Goal: Communication & Community: Answer question/provide support

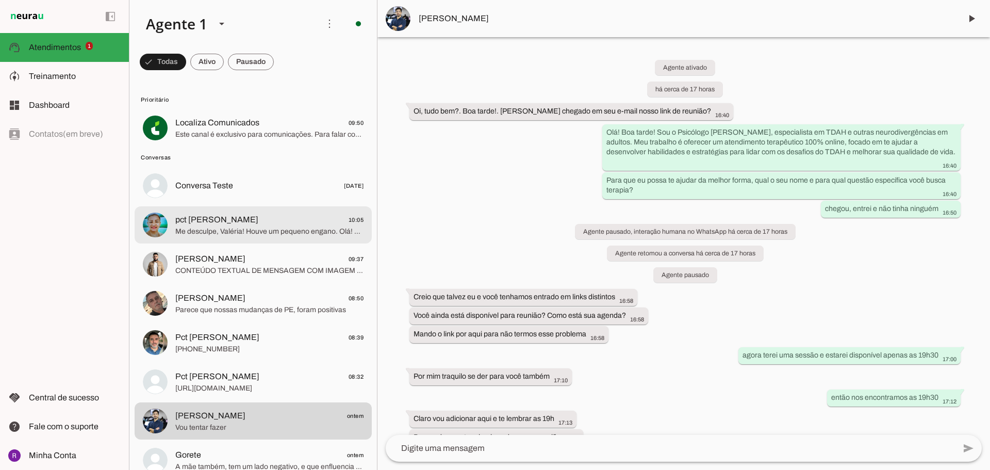
click at [276, 229] on span "Me desculpe, Valéria! Houve um pequeno engano. Olá! Eu sou o Psicólogo [PERSON_…" at bounding box center [269, 231] width 188 height 10
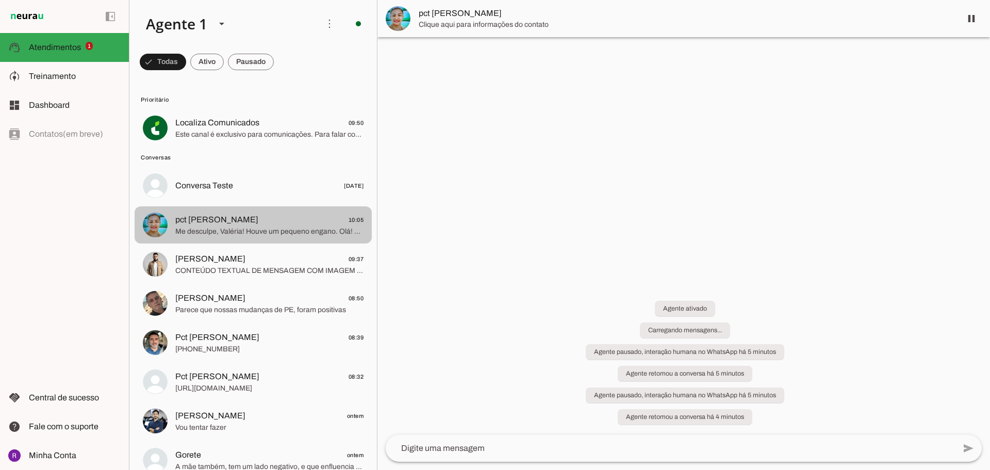
scroll to position [4, 0]
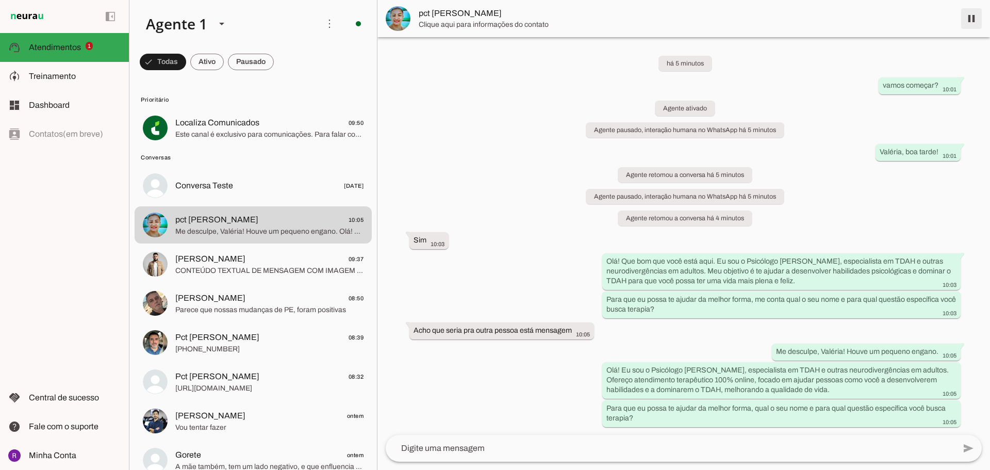
click at [969, 20] on span at bounding box center [971, 18] width 25 height 25
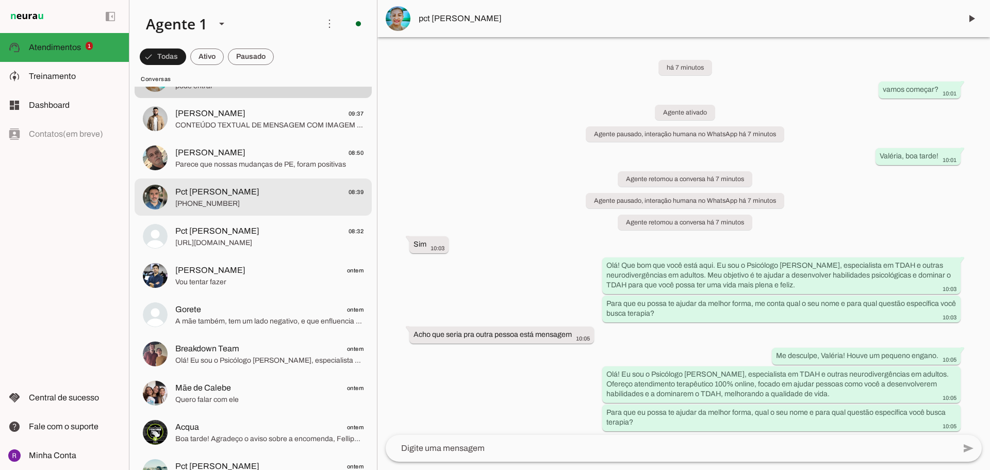
scroll to position [155, 0]
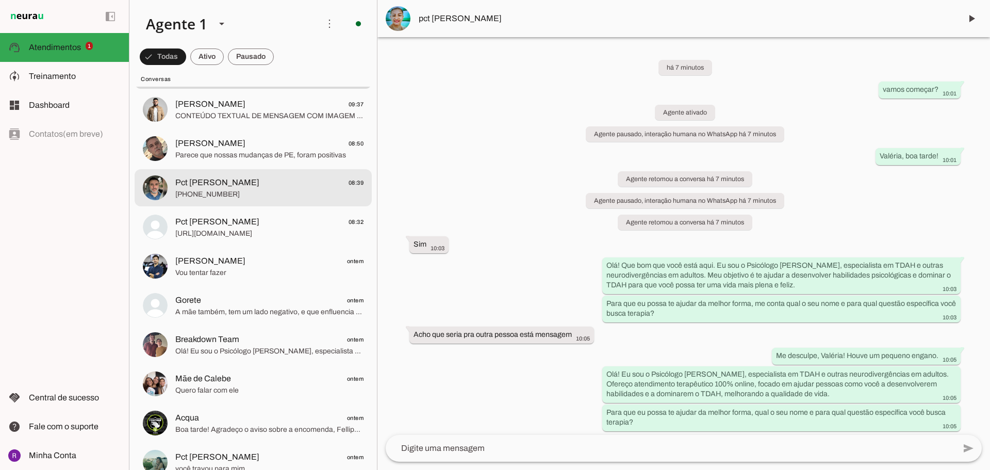
click at [313, 192] on span "[PHONE_NUMBER]" at bounding box center [269, 194] width 188 height 10
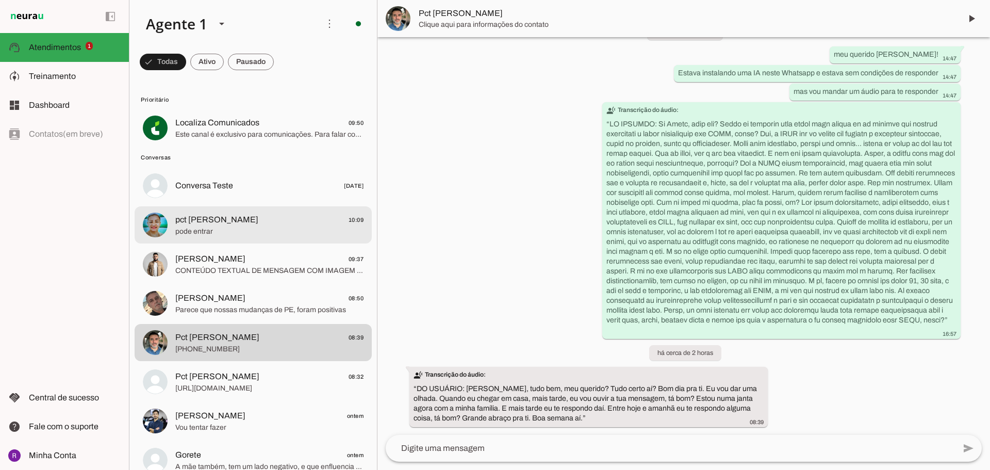
click at [236, 224] on span "pct [PERSON_NAME]" at bounding box center [216, 219] width 83 height 12
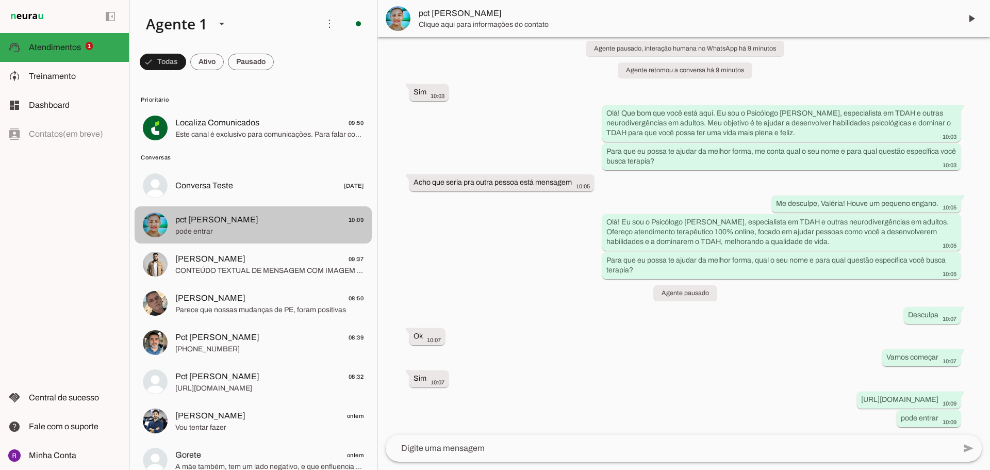
scroll to position [152, 0]
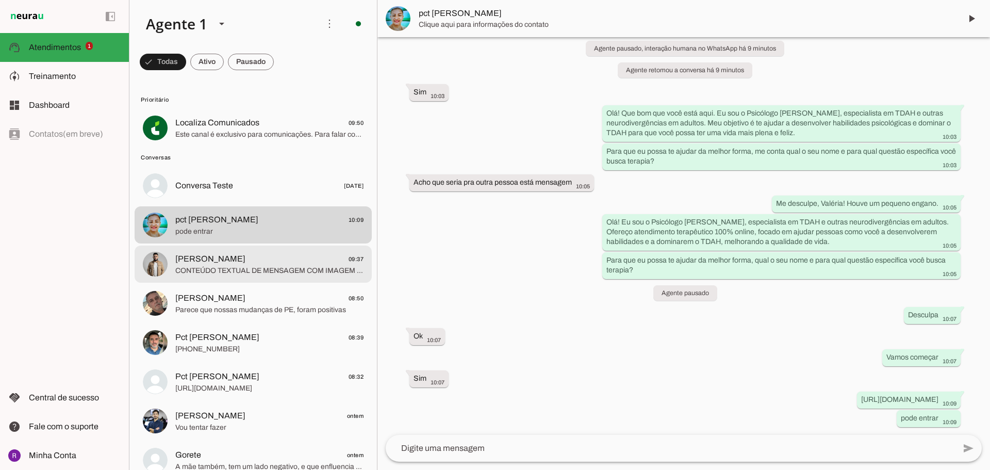
click at [279, 274] on span "CONTEÚDO TEXTUAL DE MENSAGEM COM IMAGEM (URL [URL][DOMAIN_NAME]) :" at bounding box center [269, 270] width 188 height 10
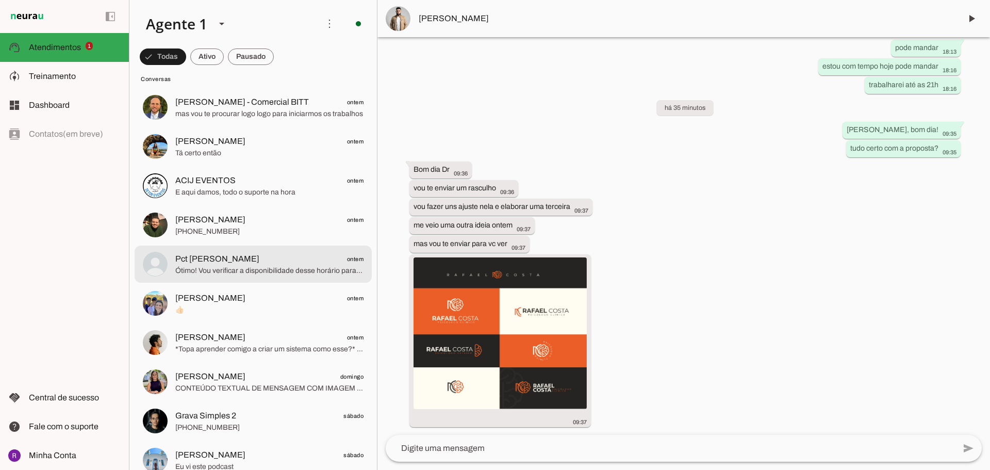
scroll to position [567, 0]
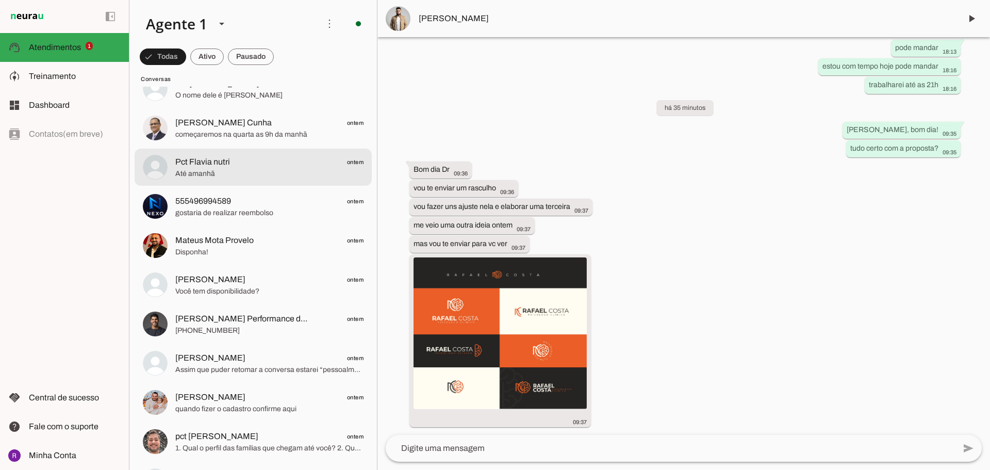
click at [322, 166] on span "Pct Flavia nutri ontem" at bounding box center [269, 162] width 188 height 13
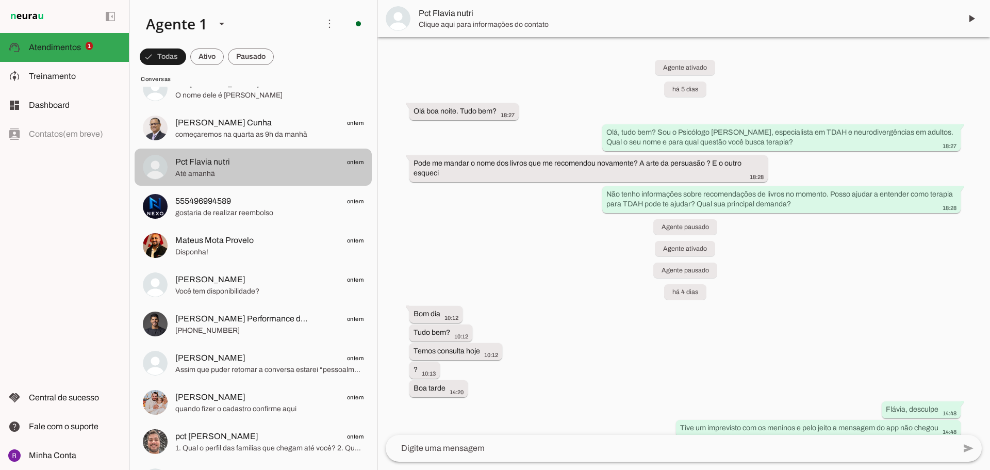
scroll to position [216, 0]
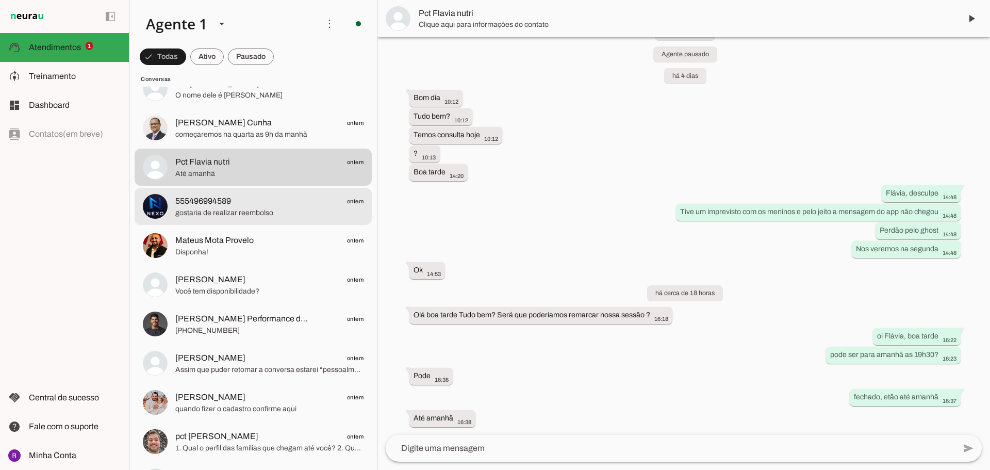
click at [310, 205] on span "555496994589 ontem" at bounding box center [269, 201] width 188 height 13
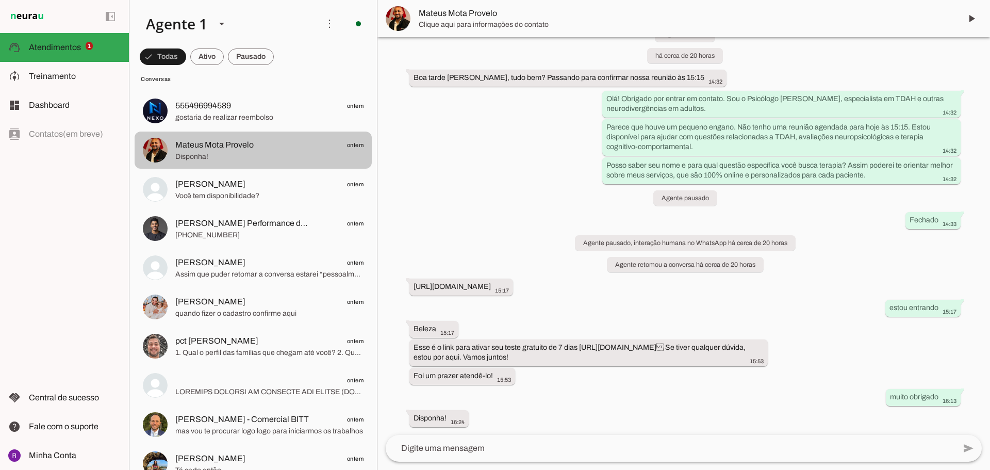
scroll to position [670, 0]
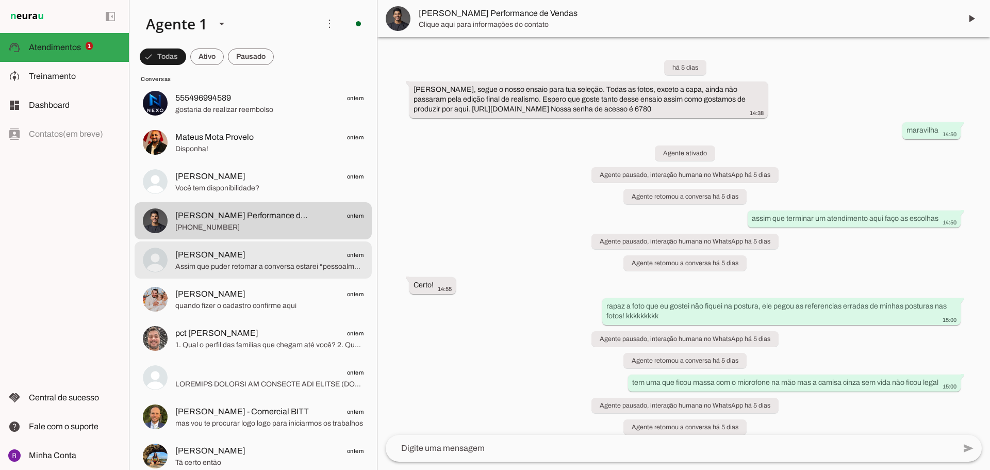
scroll to position [773, 0]
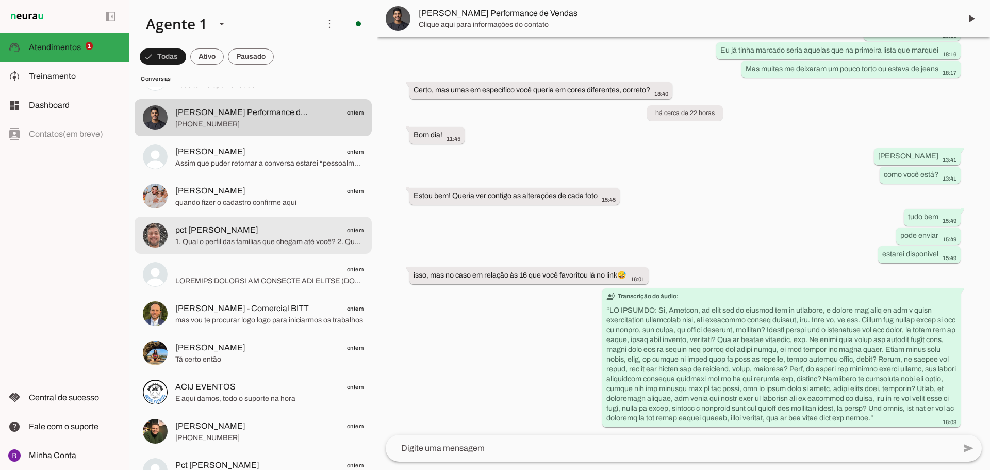
click at [297, 232] on span "pct [PERSON_NAME] ontem" at bounding box center [269, 230] width 188 height 13
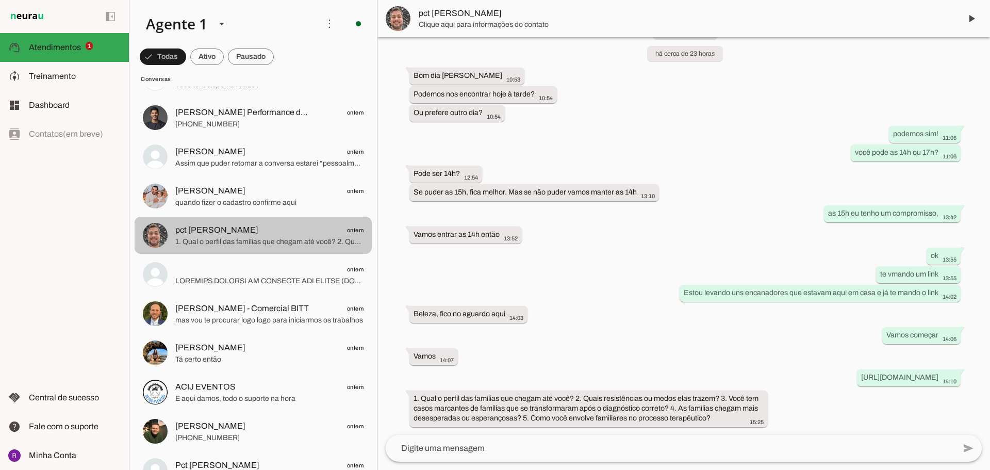
scroll to position [825, 0]
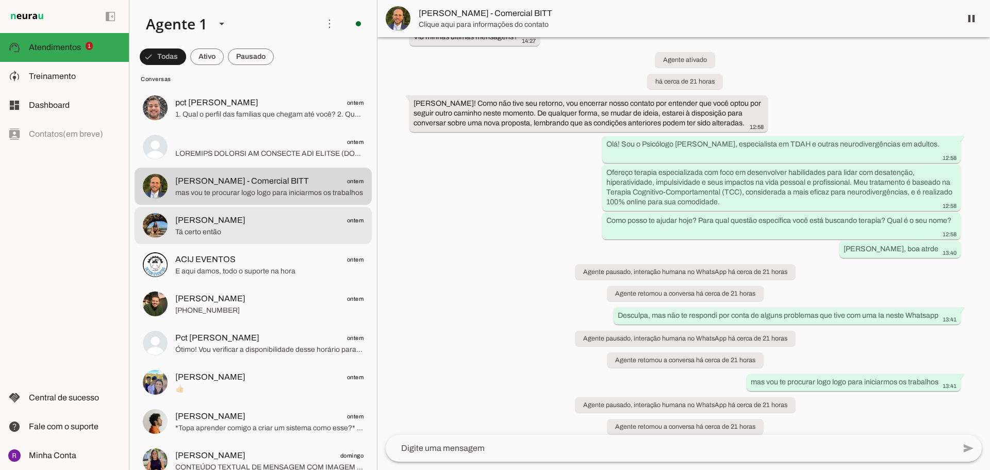
scroll to position [928, 0]
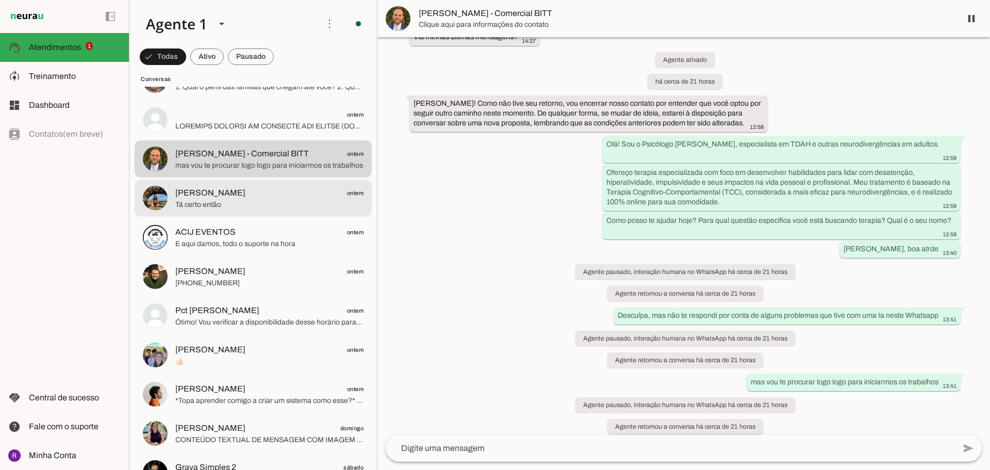
click at [262, 207] on span "Tá certo então" at bounding box center [269, 204] width 188 height 10
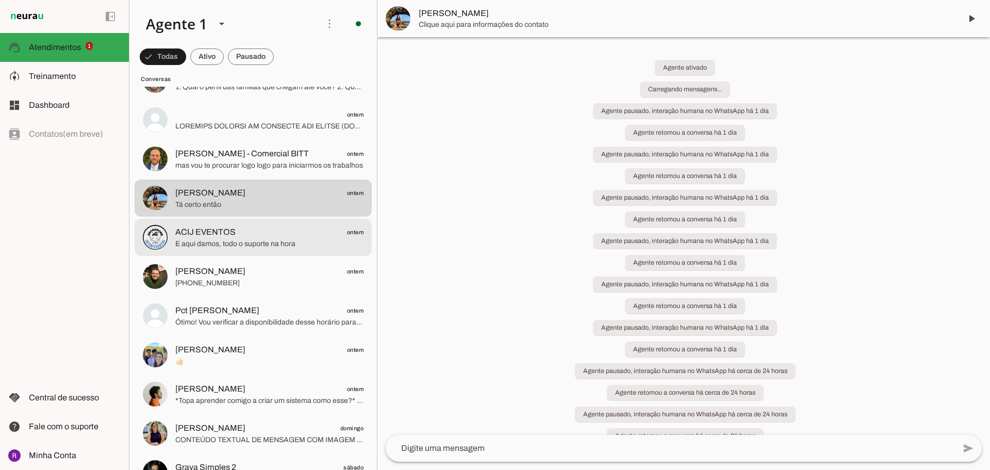
click at [250, 246] on span "E aqui damos, todo o suporte na hora" at bounding box center [269, 244] width 188 height 10
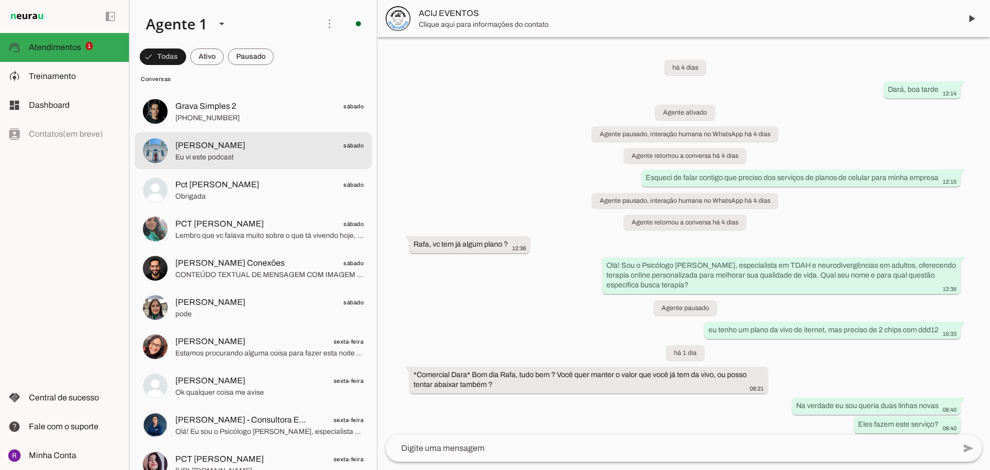
scroll to position [469, 0]
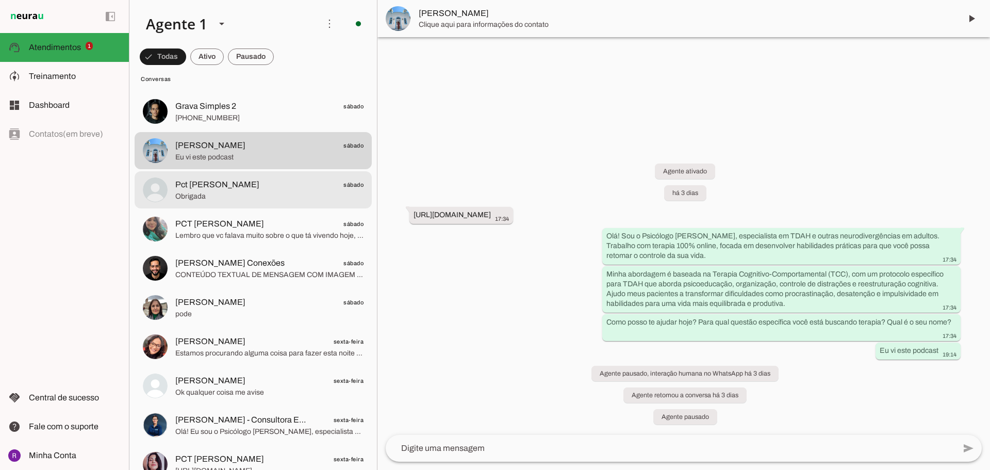
click at [266, 228] on span "PCT [PERSON_NAME] sábado" at bounding box center [269, 224] width 188 height 13
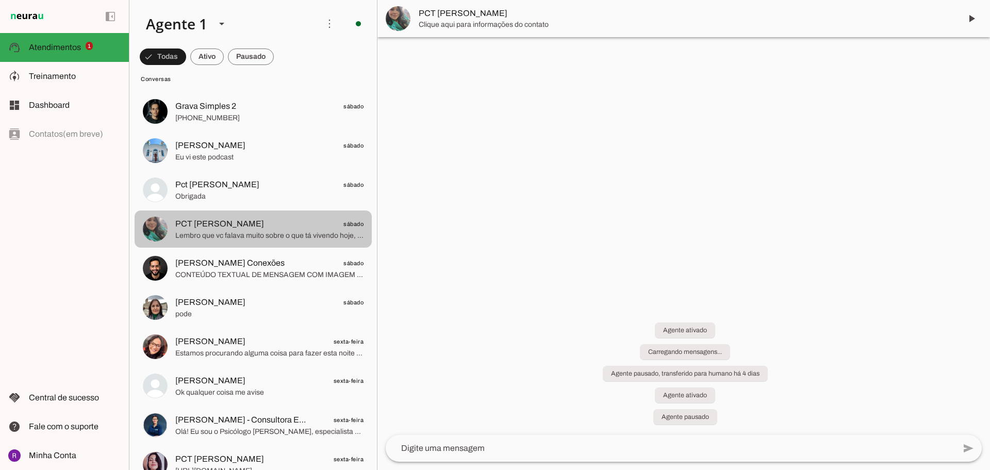
click at [269, 264] on span "[PERSON_NAME] Conexões sábado" at bounding box center [269, 263] width 188 height 13
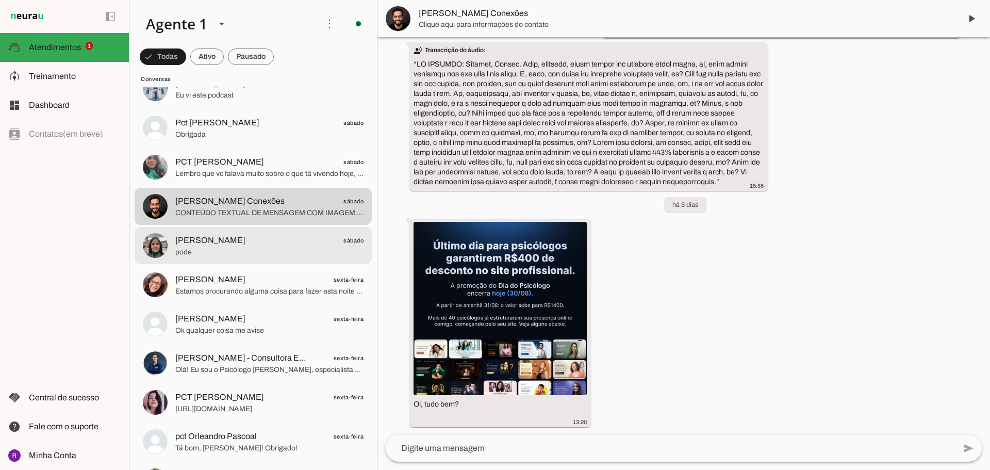
scroll to position [1392, 0]
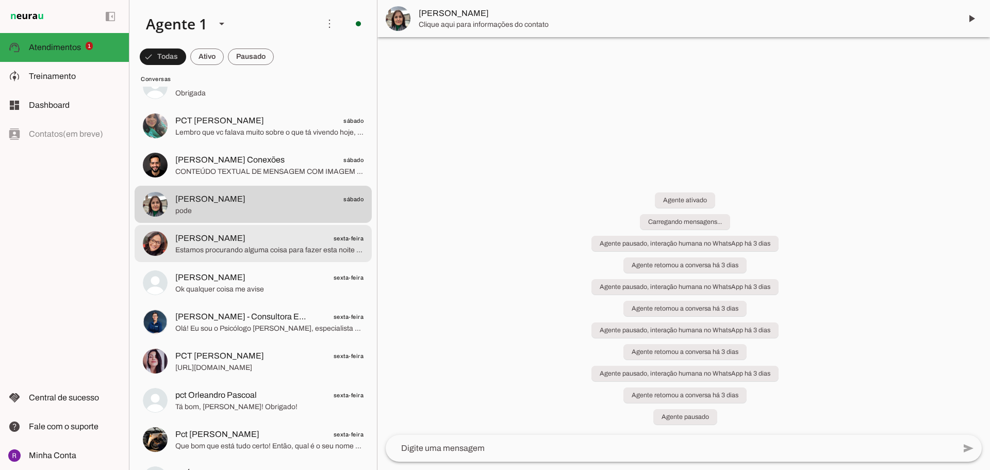
click at [276, 253] on span "Estamos procurando alguma coisa para fazer esta noite de sábado" at bounding box center [269, 250] width 188 height 10
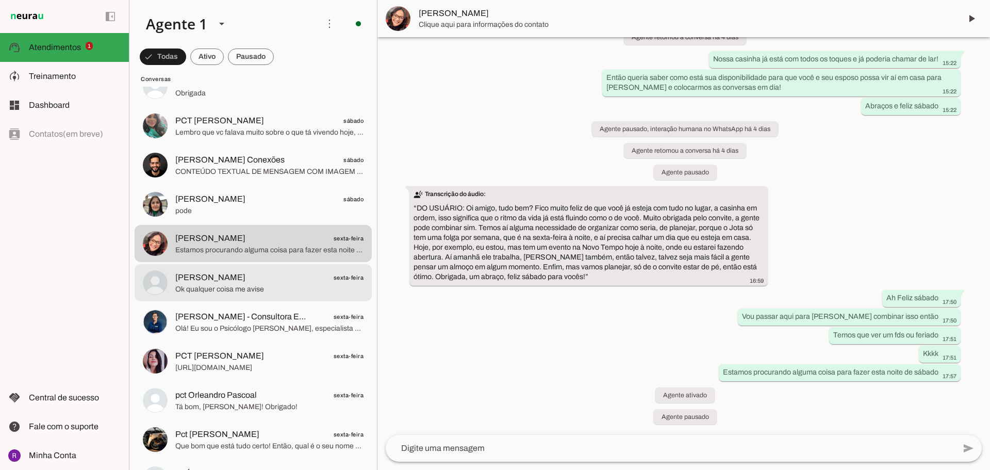
click at [273, 274] on span "[PERSON_NAME] sexta-feira" at bounding box center [269, 277] width 188 height 13
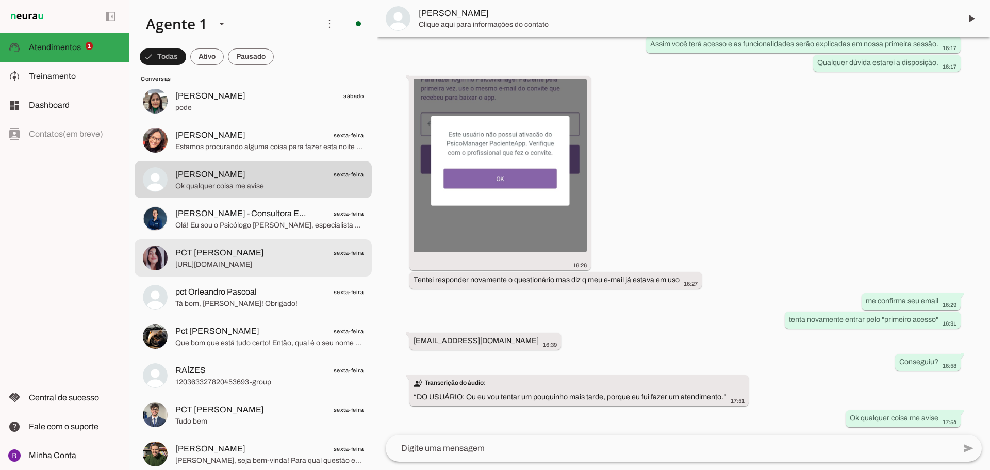
click at [279, 255] on span "PCT [PERSON_NAME] sexta-feira" at bounding box center [269, 252] width 188 height 13
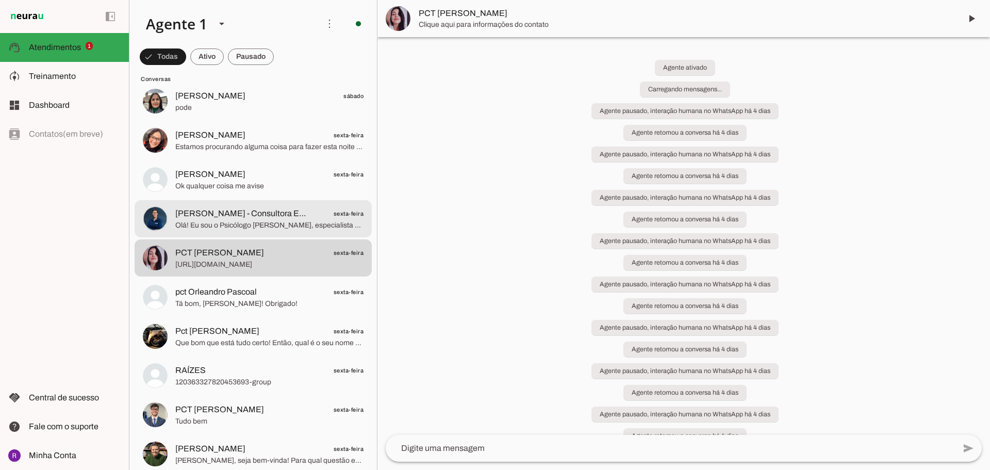
click at [267, 209] on span "[PERSON_NAME] - Consultora Educacional" at bounding box center [243, 213] width 136 height 12
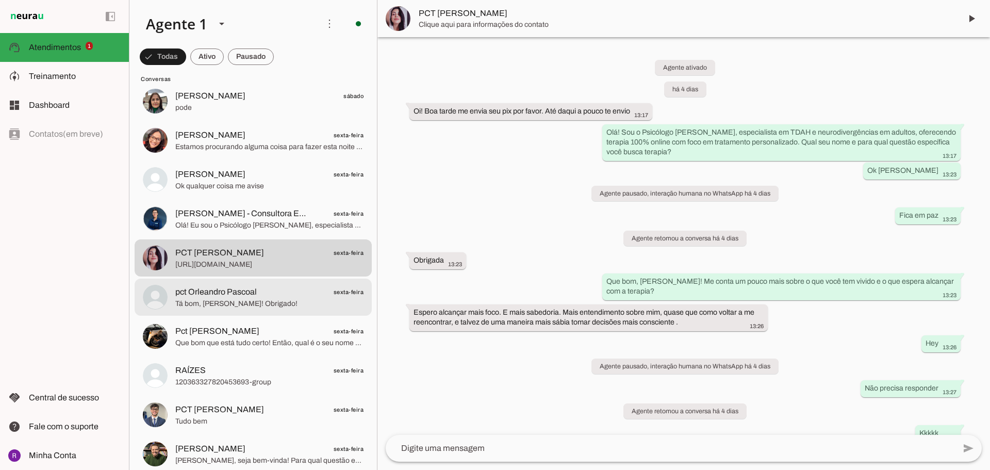
click at [261, 305] on span "Tá bom, [PERSON_NAME]! Obrigado!" at bounding box center [269, 303] width 188 height 10
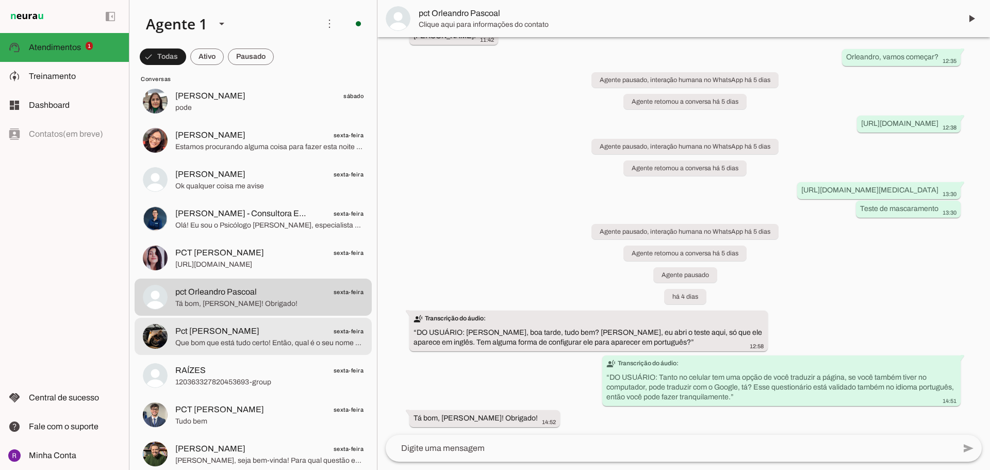
click at [260, 332] on span "Pct [PERSON_NAME] sexta-feira" at bounding box center [269, 331] width 188 height 13
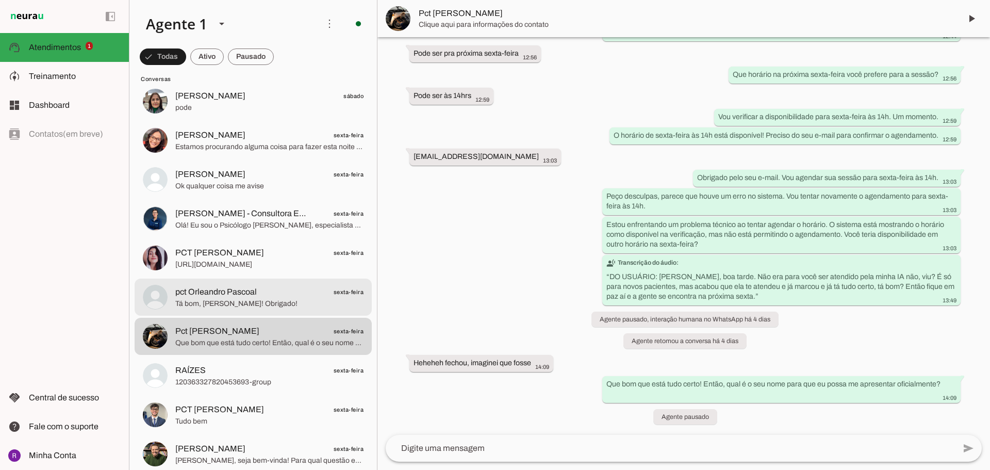
click at [273, 298] on span "Tá bom, [PERSON_NAME]! Obrigado!" at bounding box center [269, 303] width 188 height 10
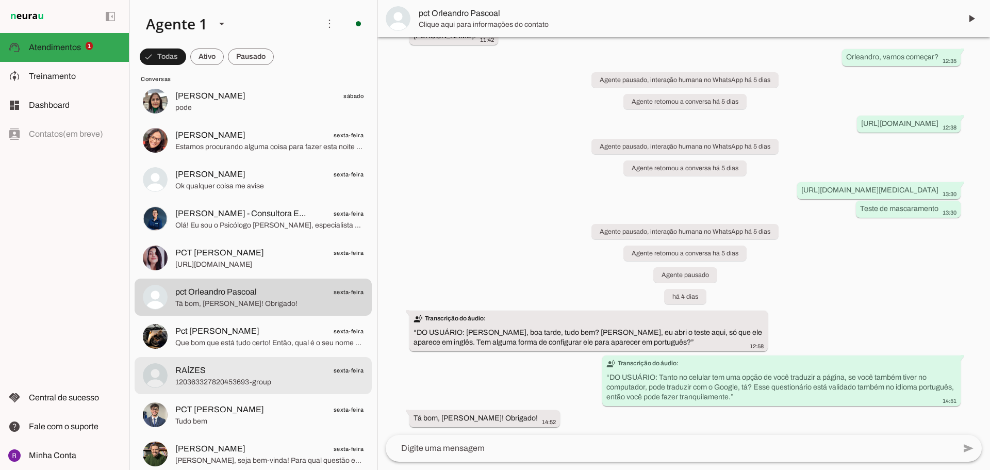
drag, startPoint x: 271, startPoint y: 359, endPoint x: 283, endPoint y: 332, distance: 29.1
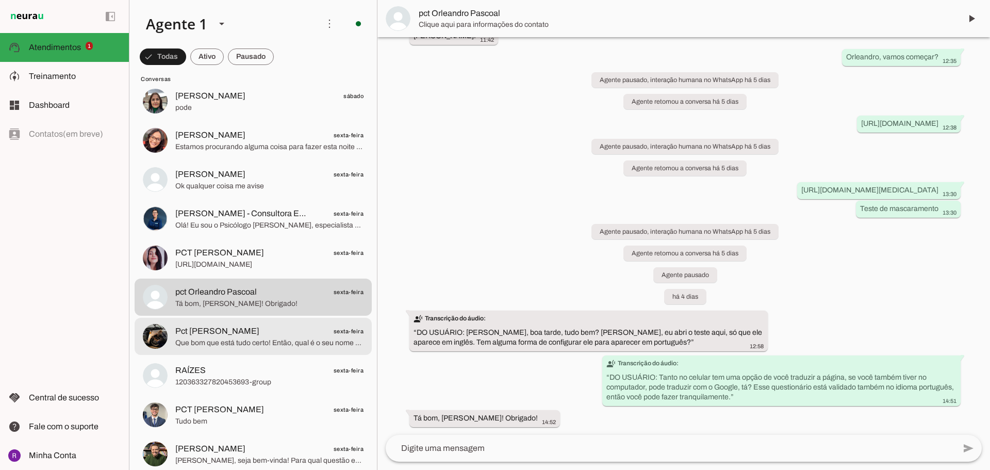
click at [283, 330] on span "Pct [PERSON_NAME] sexta-feira" at bounding box center [269, 331] width 188 height 13
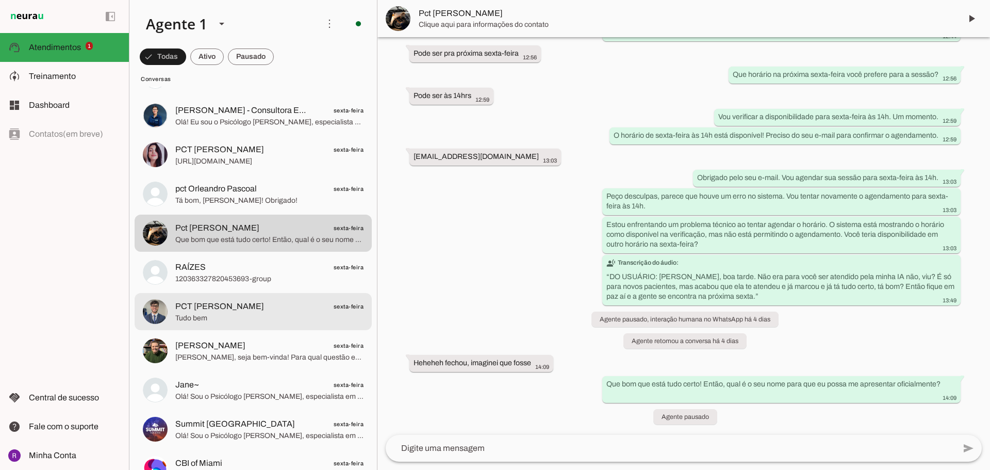
click at [262, 309] on span "PCT [PERSON_NAME] sexta-feira" at bounding box center [269, 306] width 188 height 13
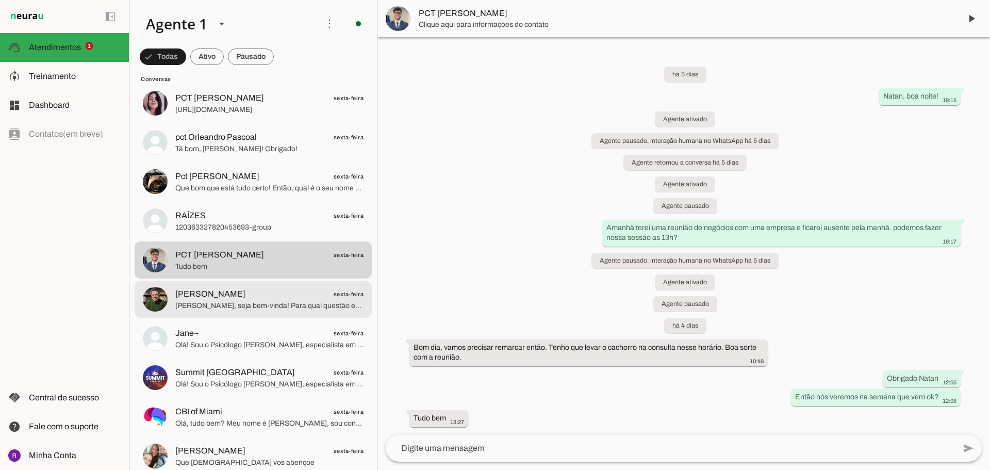
click at [262, 309] on span "[PERSON_NAME], seja bem-vinda! Para qual questão específica você está buscando …" at bounding box center [269, 305] width 188 height 10
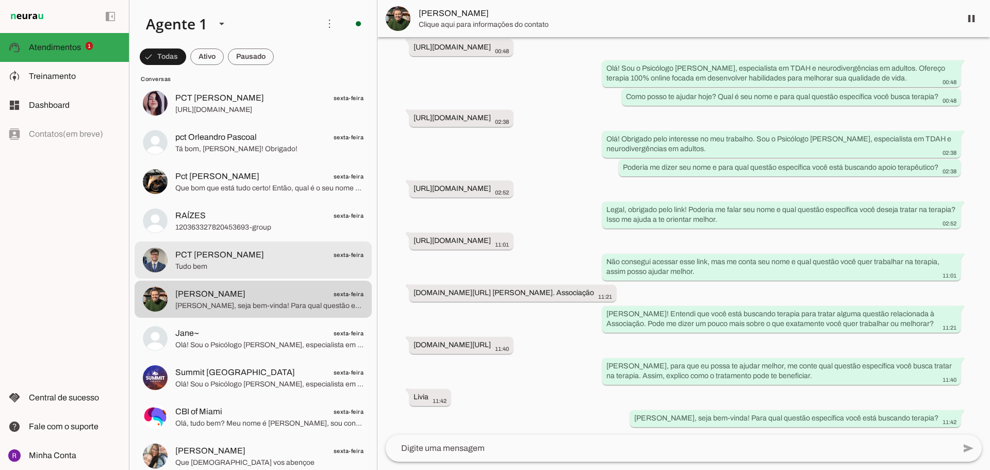
click at [289, 260] on span "PCT [PERSON_NAME] sexta-feira" at bounding box center [269, 254] width 188 height 13
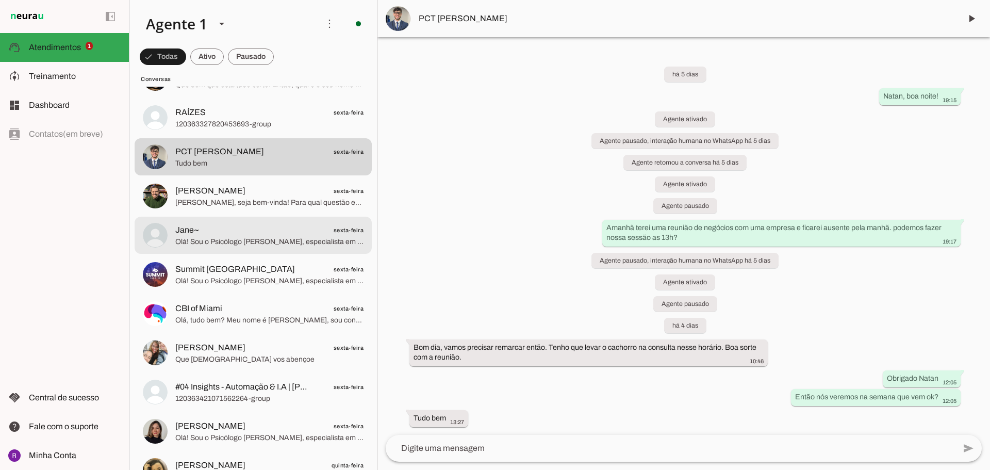
click at [233, 234] on span "Jane~ sexta-feira" at bounding box center [269, 230] width 188 height 13
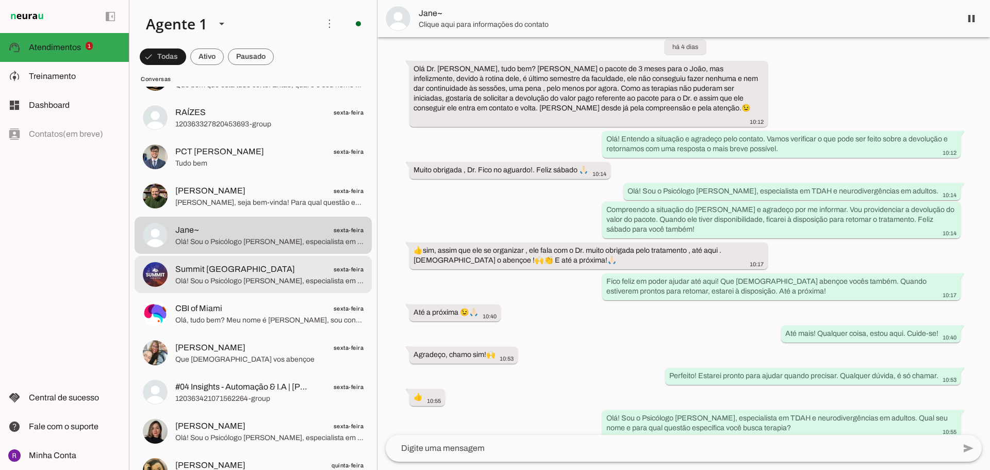
click at [224, 269] on span "Summit [GEOGRAPHIC_DATA]" at bounding box center [235, 269] width 120 height 12
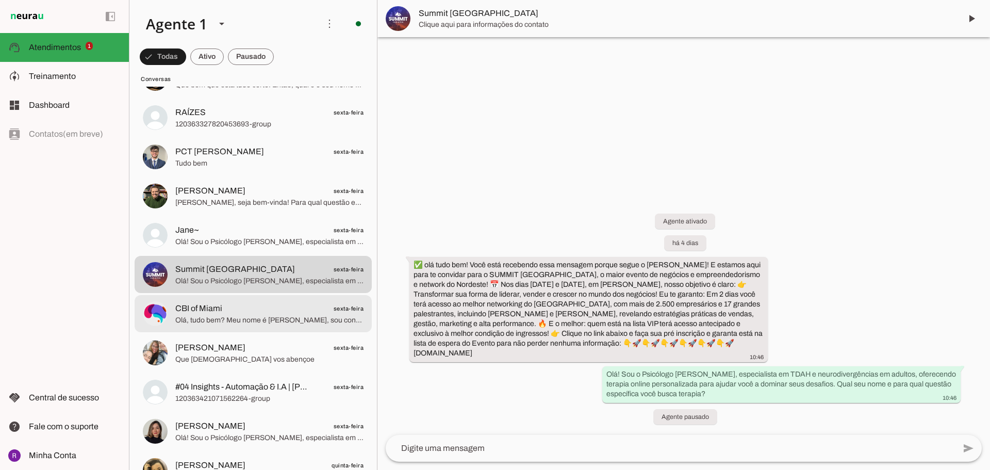
click at [213, 312] on span "CBI of Miami" at bounding box center [198, 308] width 47 height 12
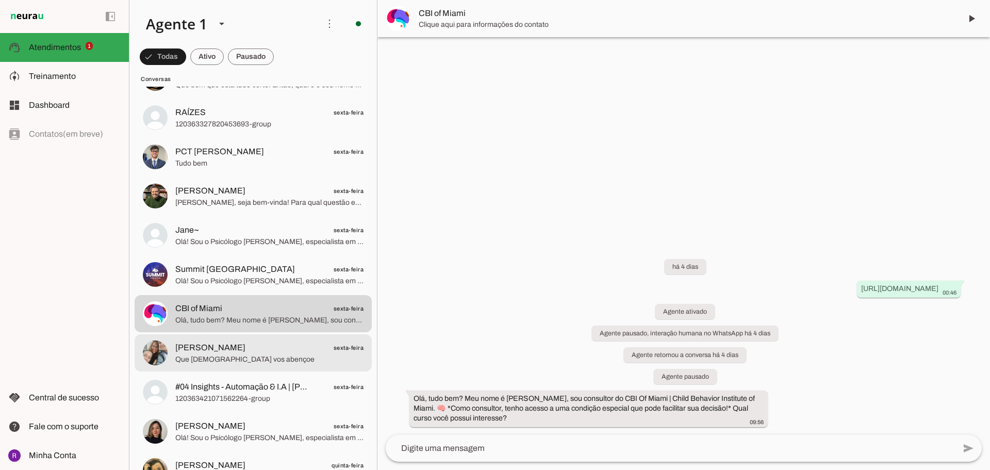
click at [218, 359] on span "Que [DEMOGRAPHIC_DATA] vos abençoe" at bounding box center [269, 359] width 188 height 10
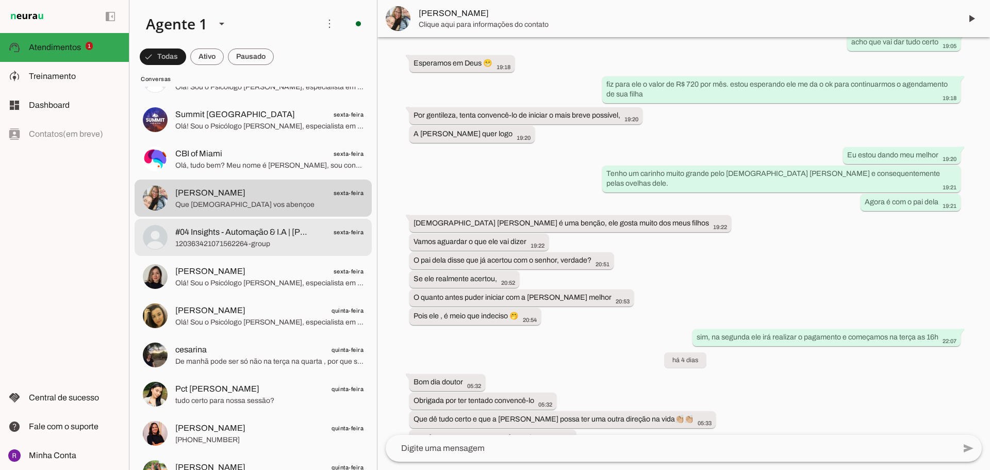
click at [248, 236] on span "#04 Insights - Automação & I.A | [PERSON_NAME]" at bounding box center [243, 232] width 136 height 12
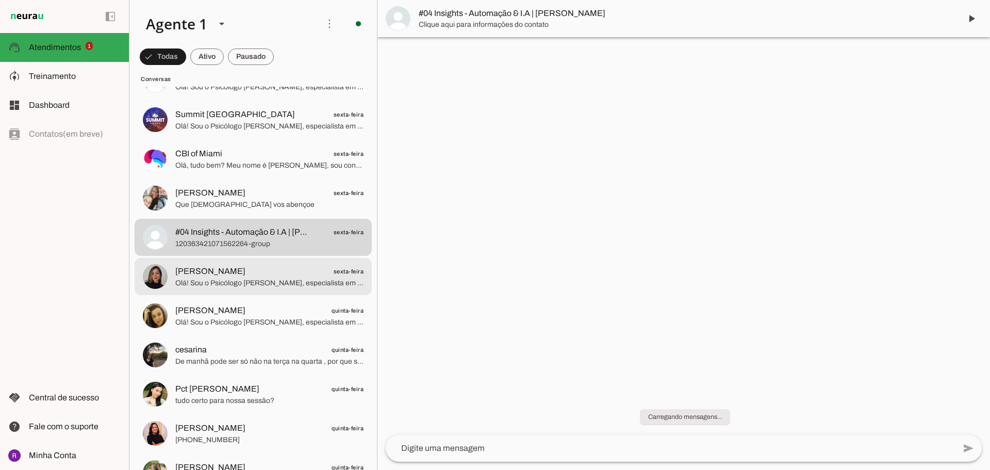
click at [235, 266] on span "[PERSON_NAME]" at bounding box center [210, 271] width 70 height 12
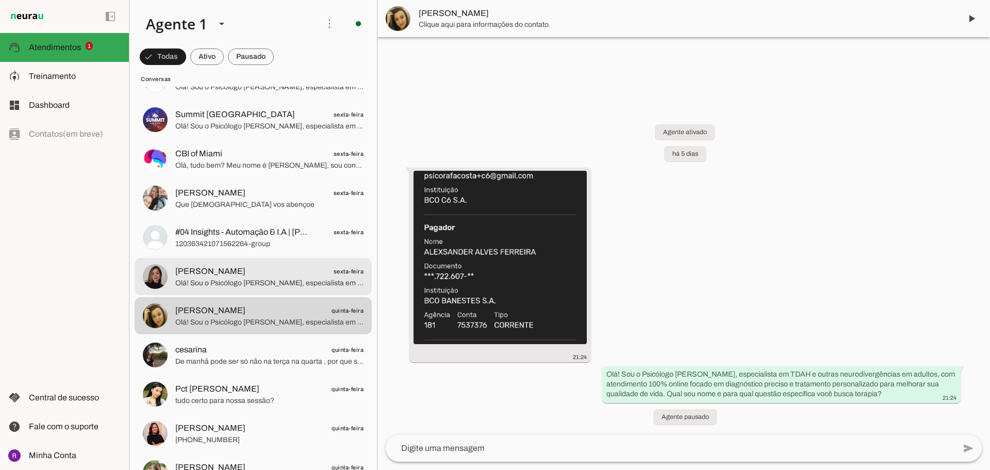
click at [251, 267] on span "[PERSON_NAME] sexta-feira" at bounding box center [269, 271] width 188 height 13
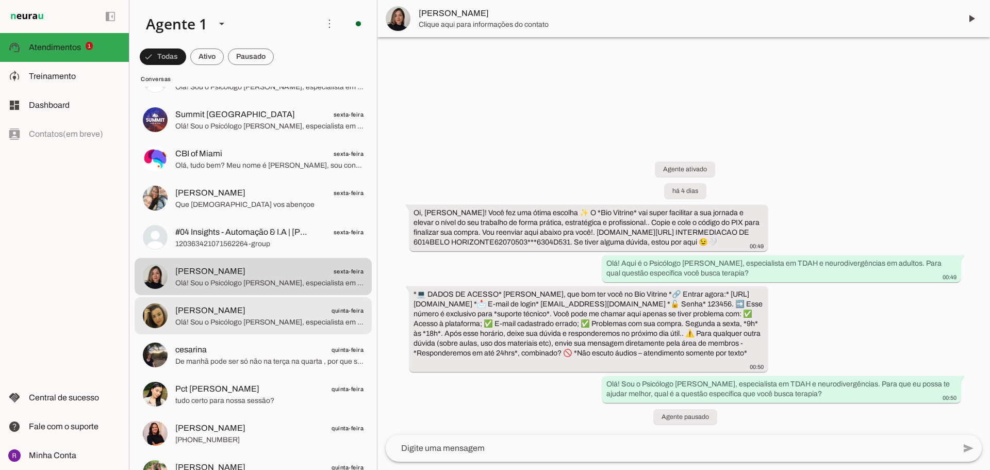
click at [247, 309] on span "[PERSON_NAME] quinta-feira" at bounding box center [269, 310] width 188 height 13
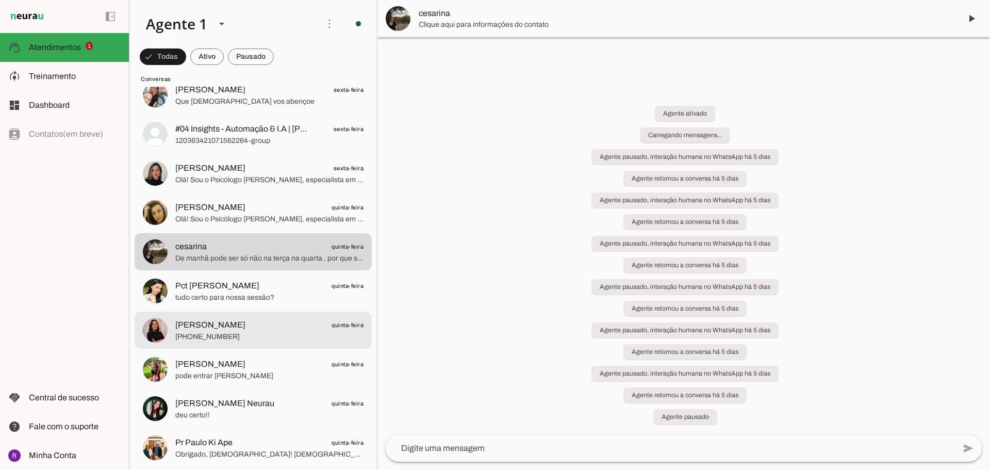
click at [249, 297] on span "tudo certo para nossa sessão?" at bounding box center [269, 297] width 188 height 10
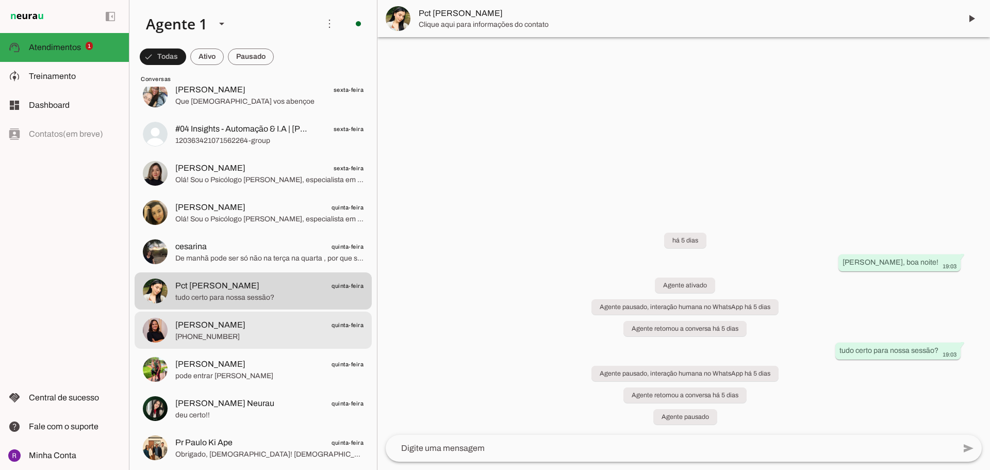
click at [251, 327] on span "[PERSON_NAME] quinta-feira" at bounding box center [269, 325] width 188 height 13
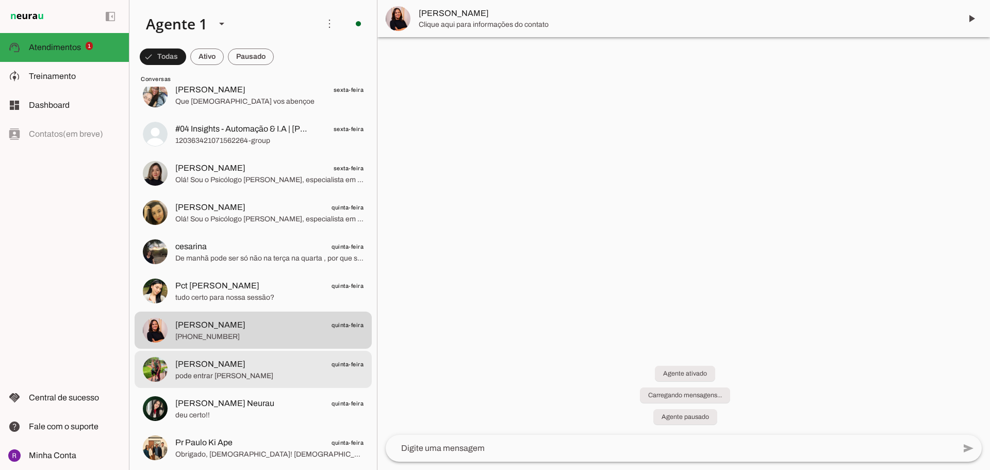
click at [250, 374] on span "pode entrar [PERSON_NAME]" at bounding box center [269, 376] width 188 height 10
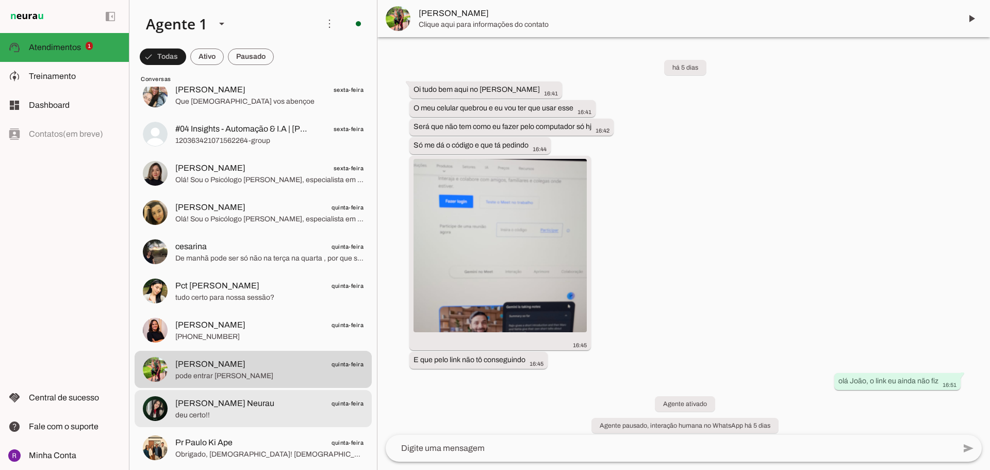
click at [258, 399] on span "[PERSON_NAME] Neurau" at bounding box center [224, 403] width 99 height 12
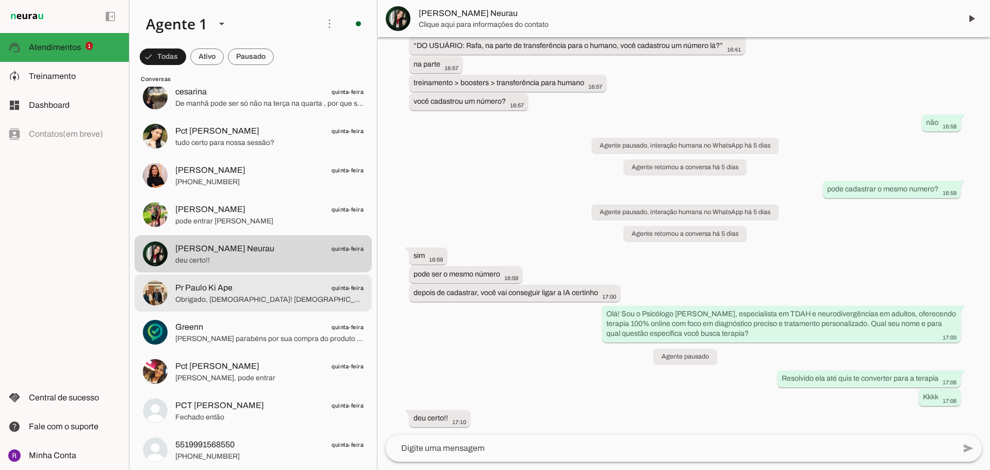
click at [265, 329] on span "Greenn quinta-feira" at bounding box center [269, 327] width 188 height 13
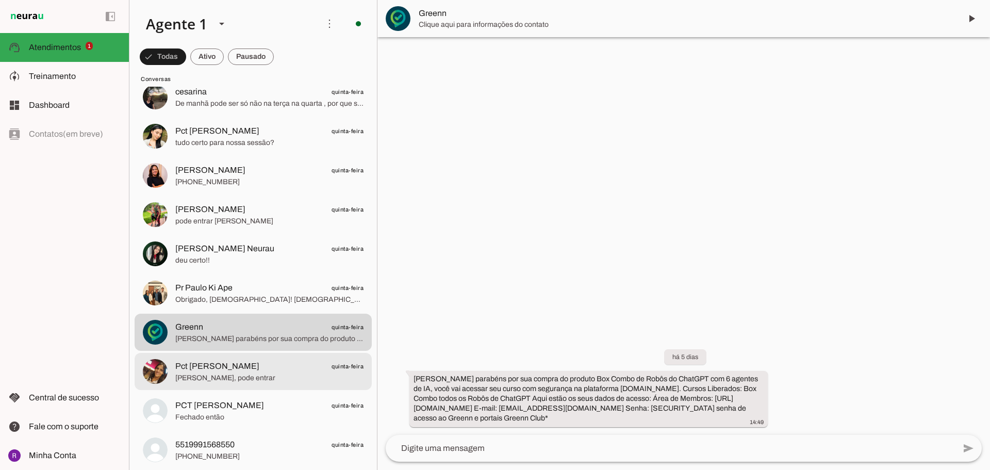
click at [261, 361] on span "Pct [PERSON_NAME] quinta-feira" at bounding box center [269, 366] width 188 height 13
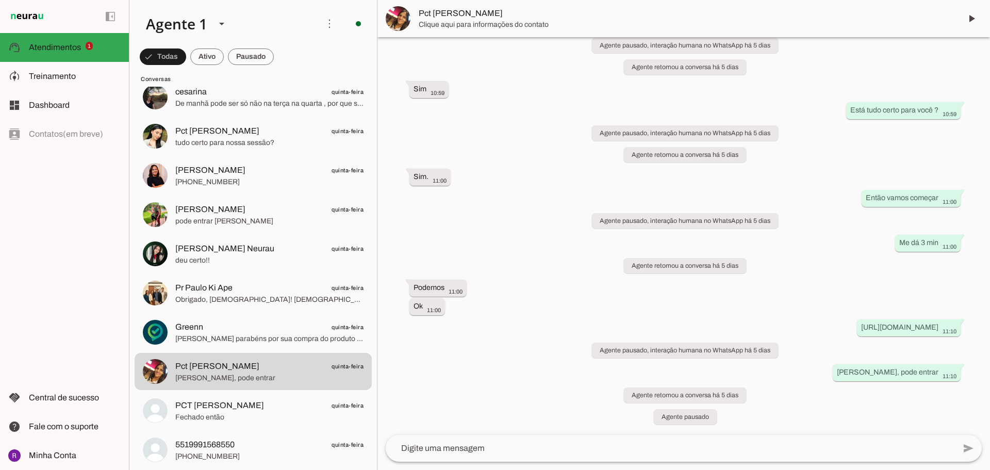
click at [260, 390] on lit-virtualizer "[PERSON_NAME] sexta-feira Estamos procurando alguma coisa para fazer esta noite…" at bounding box center [252, 469] width 247 height 4935
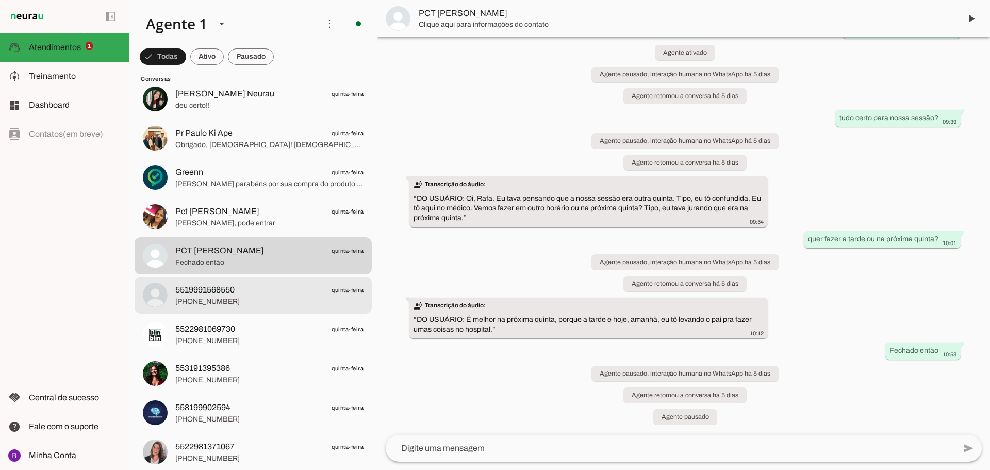
click at [276, 302] on span "[PHONE_NUMBER]" at bounding box center [269, 301] width 188 height 10
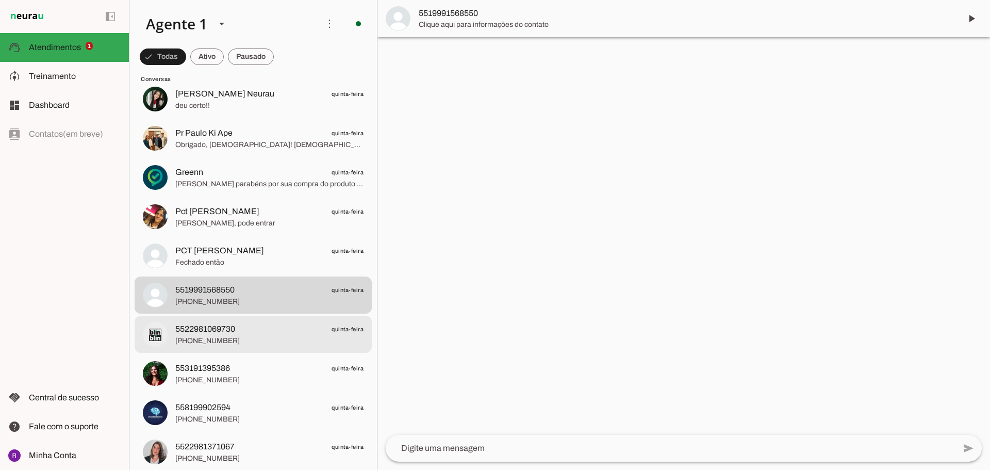
click at [269, 329] on span "5522981069730 quinta-feira" at bounding box center [269, 329] width 188 height 13
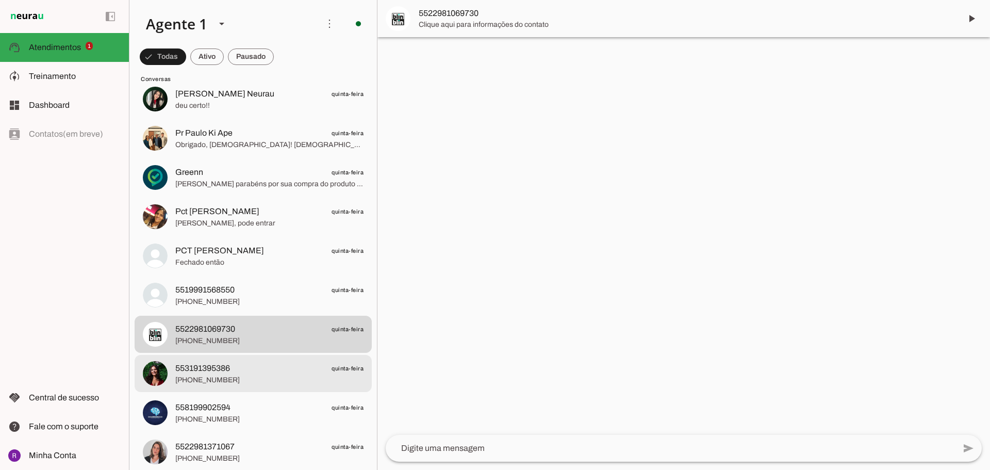
click at [265, 369] on span "553191395386 quinta-feira" at bounding box center [269, 368] width 188 height 13
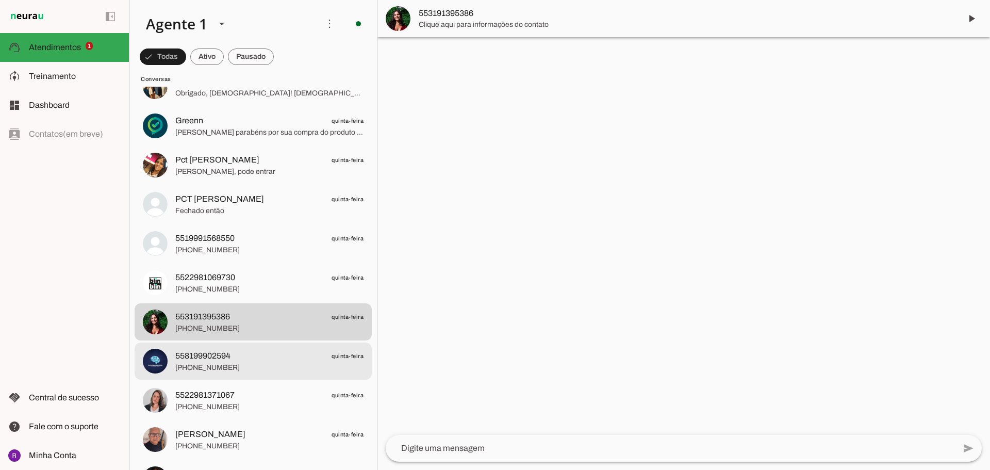
click at [268, 366] on span "[PHONE_NUMBER]" at bounding box center [269, 367] width 188 height 10
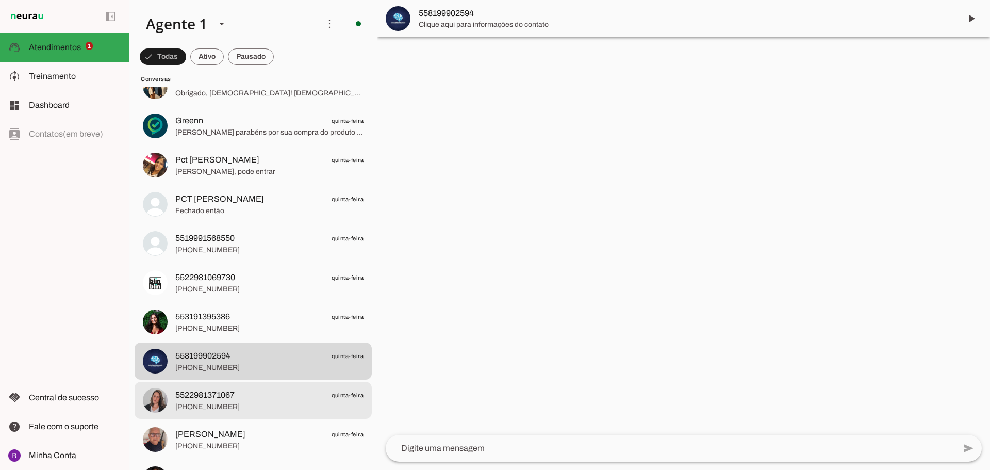
click at [268, 389] on span "5522981371067 quinta-feira" at bounding box center [269, 395] width 188 height 13
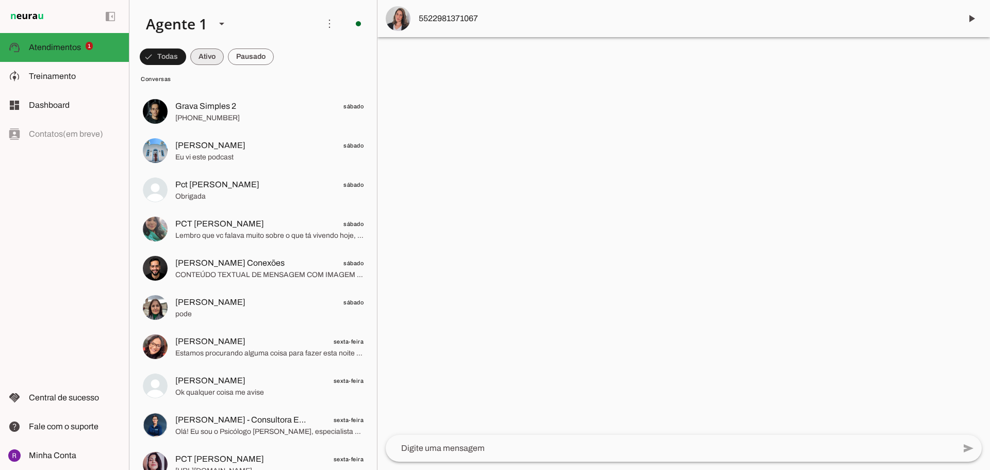
click at [186, 64] on span at bounding box center [163, 56] width 46 height 25
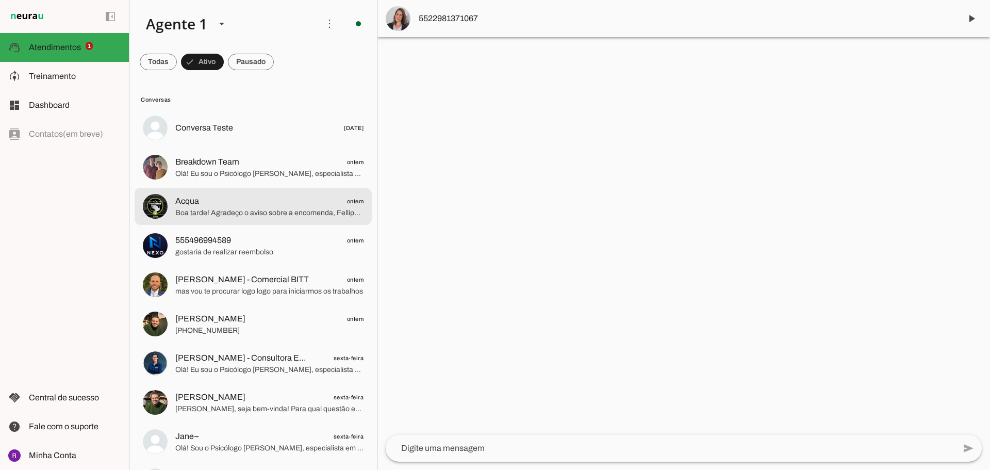
click at [236, 196] on span "Acqua ontem" at bounding box center [269, 201] width 188 height 13
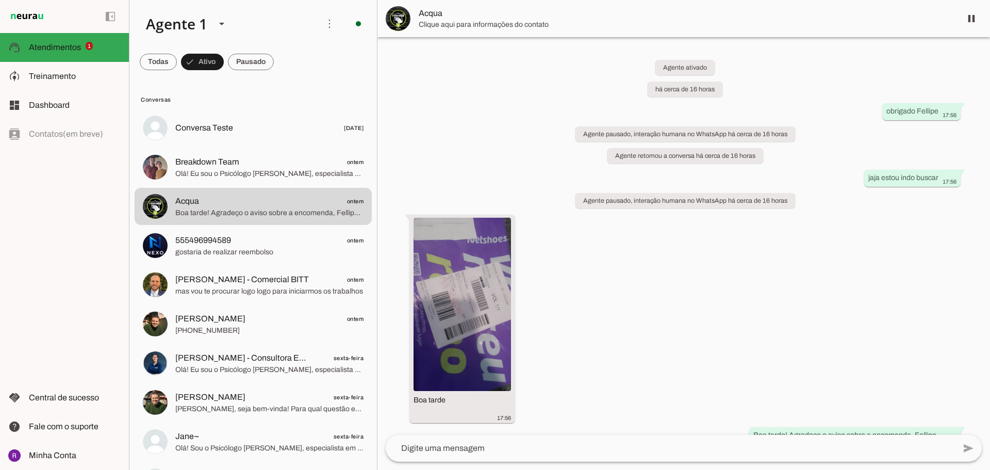
scroll to position [98, 0]
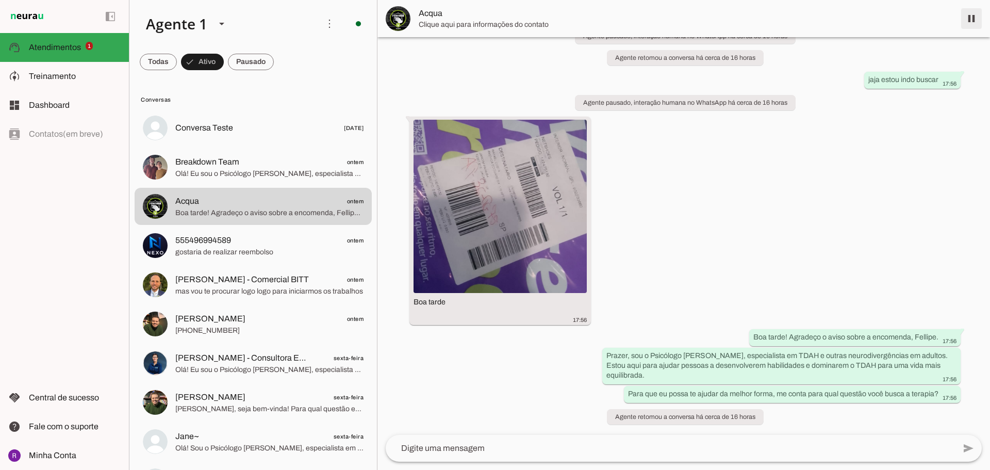
click at [977, 22] on span at bounding box center [971, 18] width 25 height 25
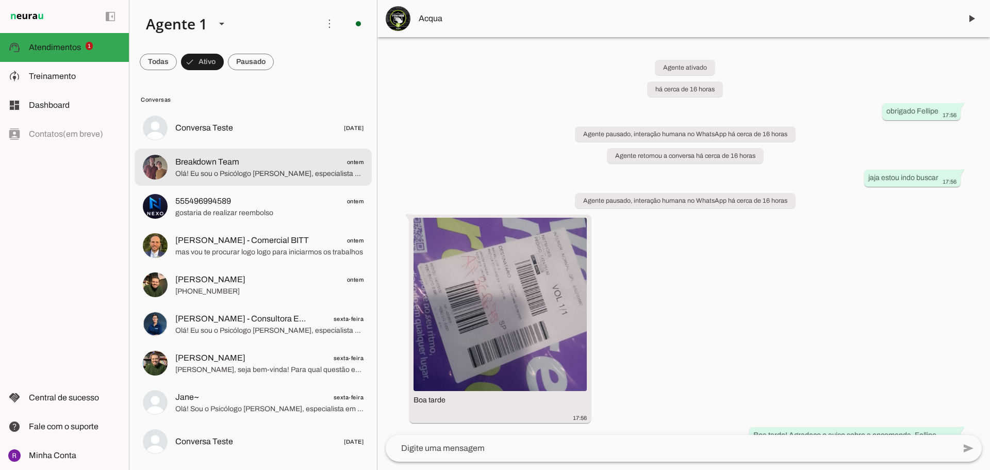
click at [246, 161] on span "Breakdown Team ontem" at bounding box center [269, 162] width 188 height 13
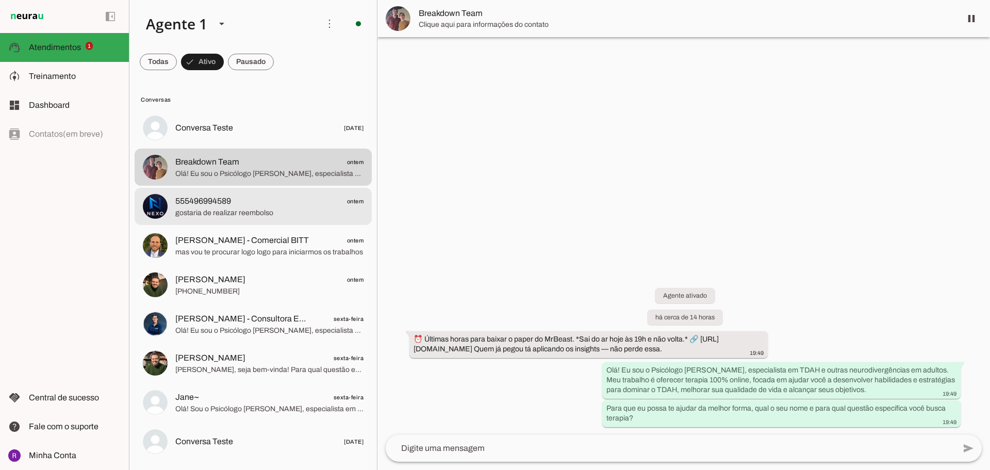
click at [240, 201] on span "555496994589 ontem" at bounding box center [269, 201] width 188 height 13
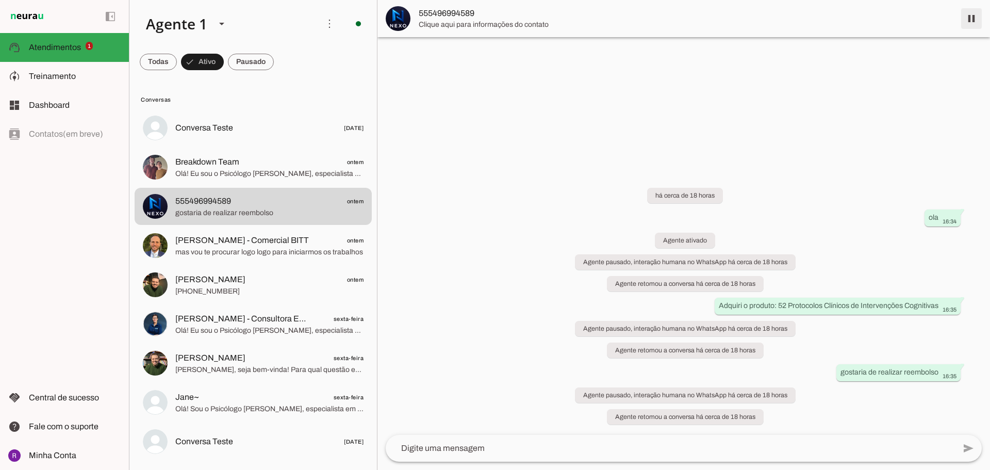
click at [967, 21] on span at bounding box center [971, 18] width 25 height 25
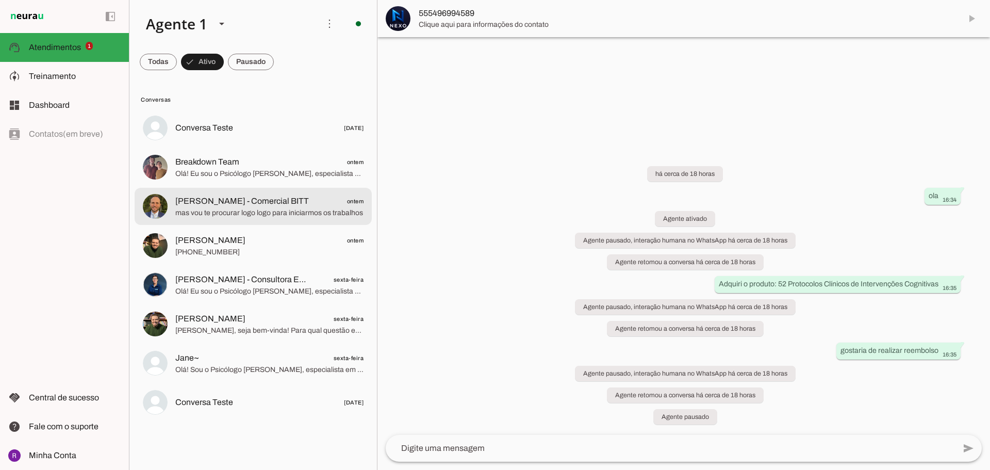
click at [266, 215] on span "mas vou te procurar logo logo para iniciarmos os trabalhos" at bounding box center [269, 213] width 188 height 10
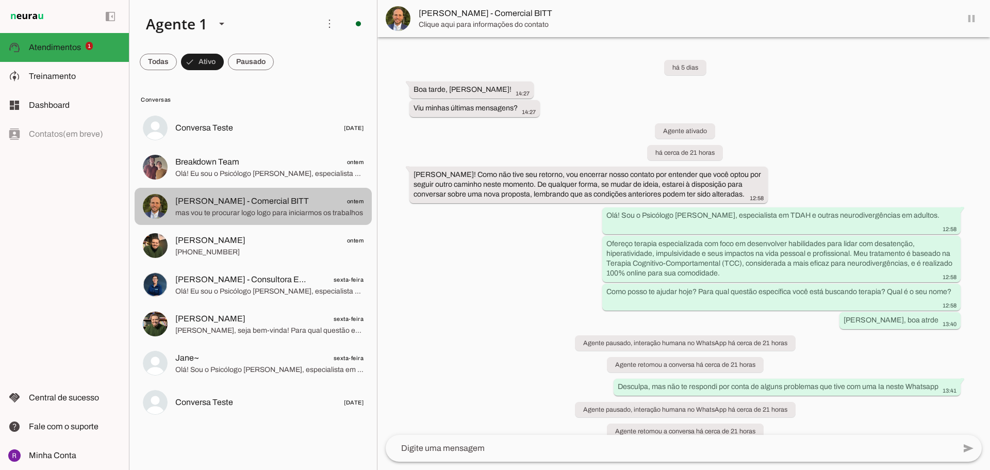
scroll to position [71, 0]
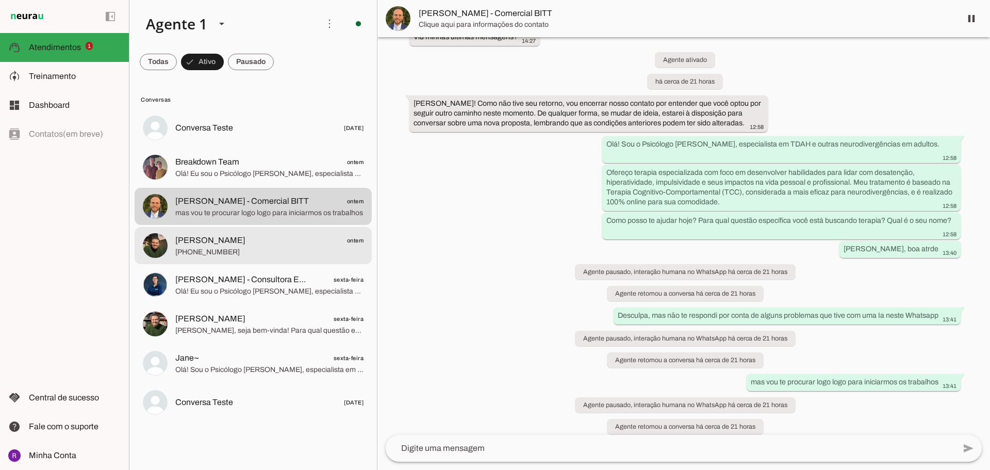
click at [268, 244] on span "[PERSON_NAME] ontem" at bounding box center [269, 240] width 188 height 13
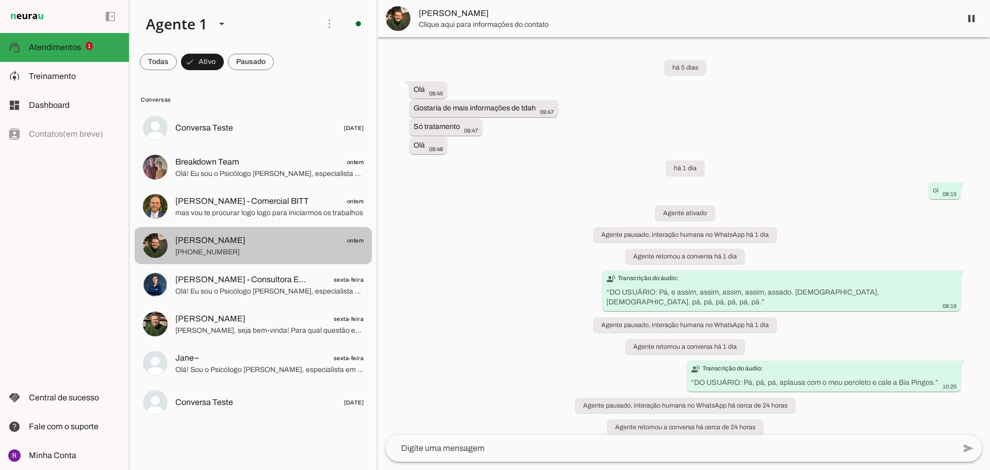
scroll to position [104, 0]
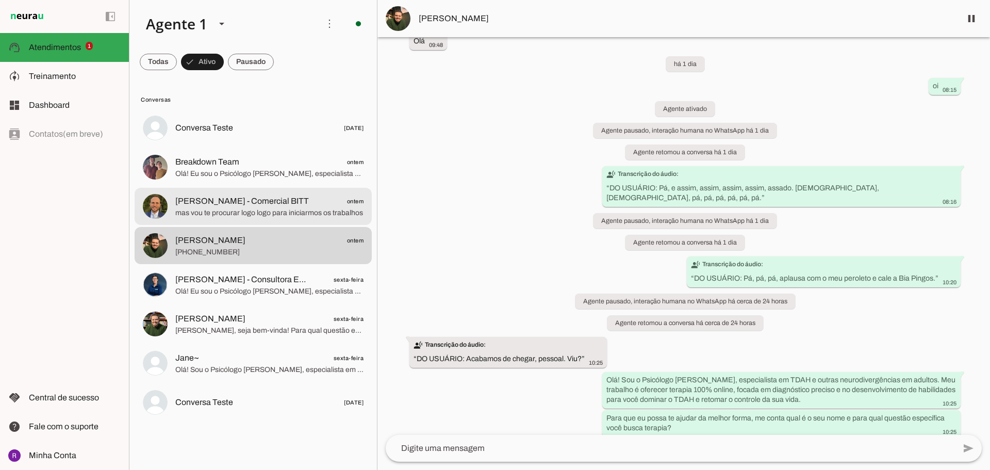
click at [271, 198] on span "[PERSON_NAME] - Comercial BITT" at bounding box center [241, 201] width 133 height 12
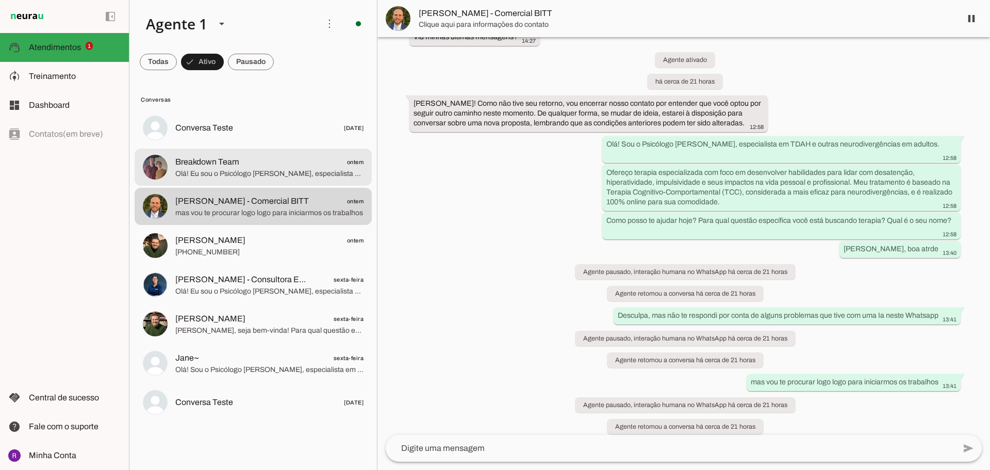
click at [283, 157] on span "Breakdown Team ontem" at bounding box center [269, 162] width 188 height 13
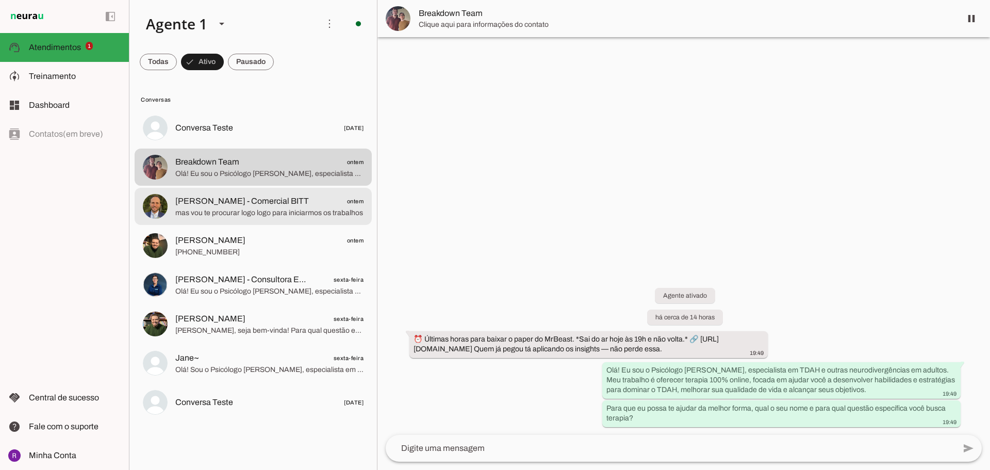
click at [271, 146] on md-item "[PERSON_NAME] - Comercial BITT ontem mas vou te procurar logo logo para iniciar…" at bounding box center [253, 127] width 237 height 37
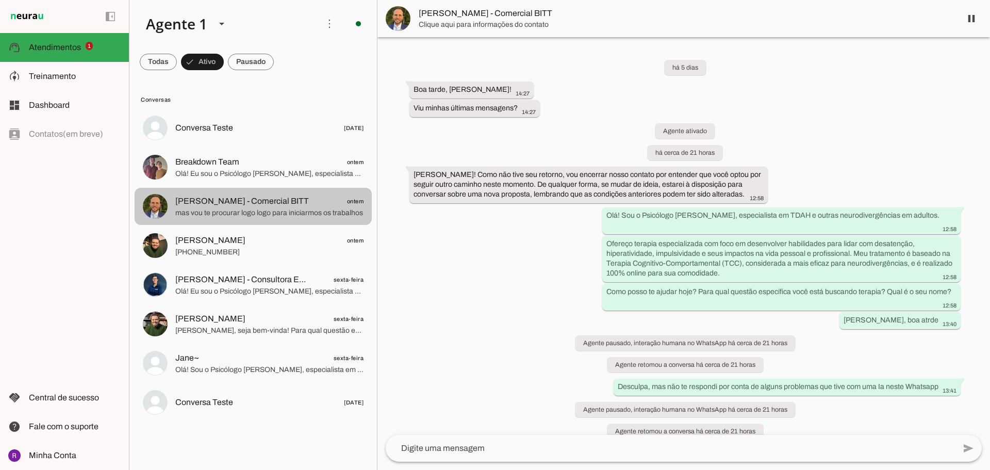
scroll to position [71, 0]
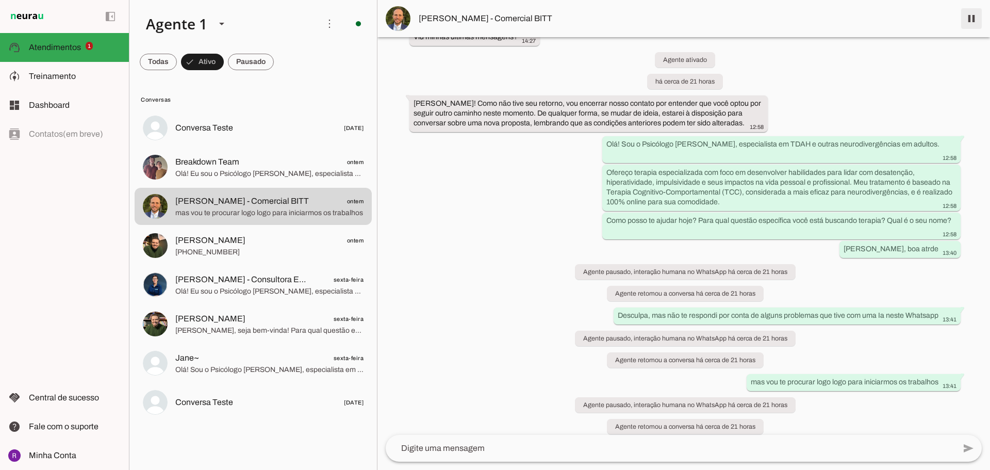
click at [977, 16] on span at bounding box center [971, 18] width 25 height 25
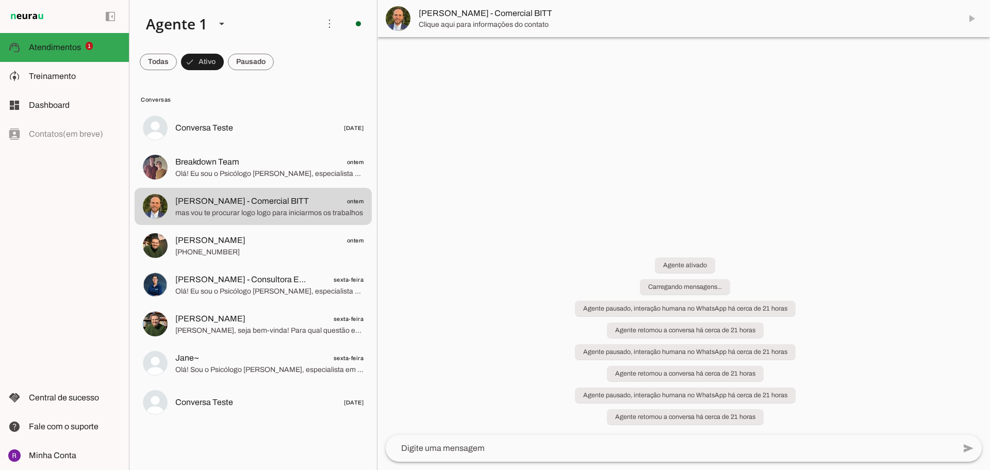
scroll to position [0, 0]
